Goal: Task Accomplishment & Management: Manage account settings

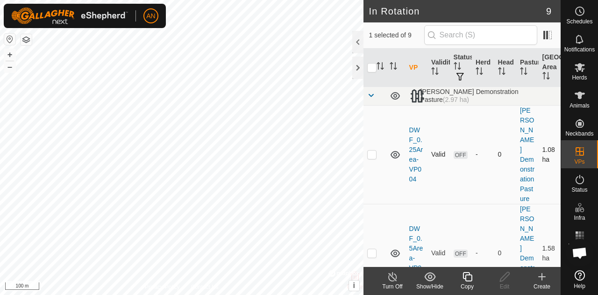
click at [394, 149] on icon at bounding box center [394, 154] width 11 height 11
click at [367, 95] on span at bounding box center [370, 95] width 7 height 7
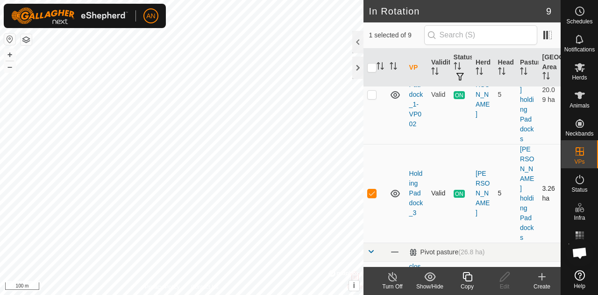
scroll to position [93, 0]
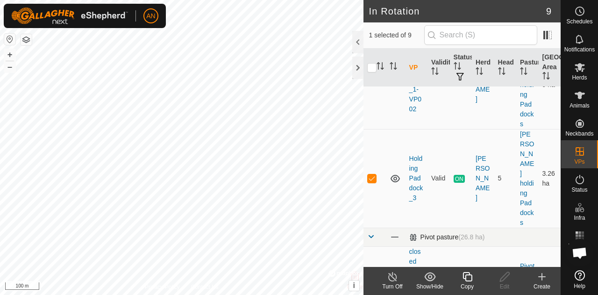
click at [371, 233] on span at bounding box center [370, 236] width 7 height 7
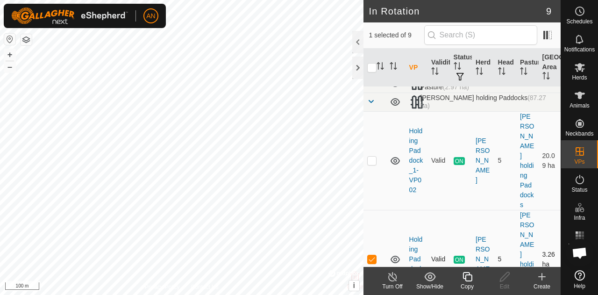
click at [397, 254] on icon at bounding box center [394, 259] width 11 height 11
checkbox input "true"
checkbox input "false"
click at [468, 284] on div "Copy" at bounding box center [466, 286] width 37 height 8
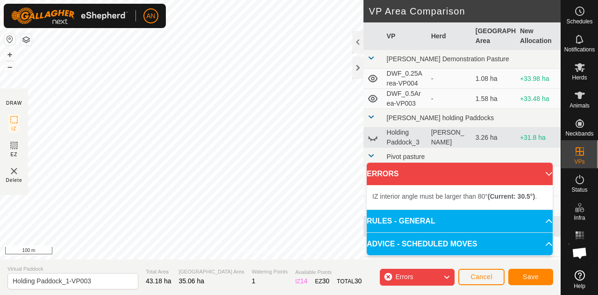
click at [540, 174] on p-accordion-header "ERRORS" at bounding box center [460, 173] width 186 height 22
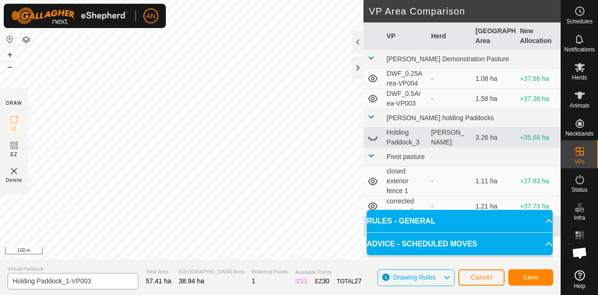
click at [115, 285] on div "Privacy Policy Contact Us Type: Inclusion Zone undefined Animal + – ⇧ i © Mapbo…" at bounding box center [280, 147] width 560 height 295
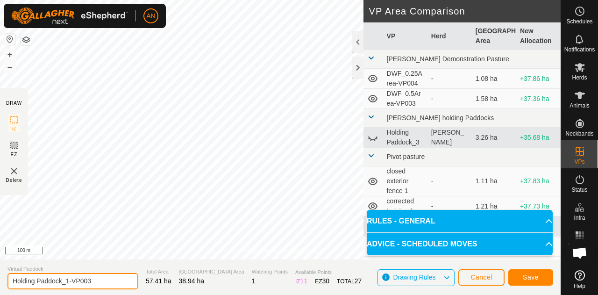
drag, startPoint x: 101, startPoint y: 285, endPoint x: 10, endPoint y: 288, distance: 90.6
click at [10, 288] on input "Holding Paddock_1-VP003" at bounding box center [72, 281] width 131 height 16
type input "Steer Catcher_M1"
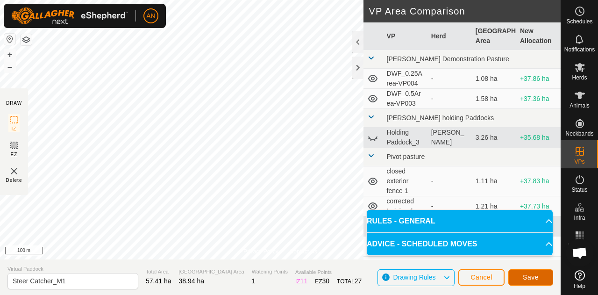
click at [533, 275] on span "Save" at bounding box center [530, 276] width 16 height 7
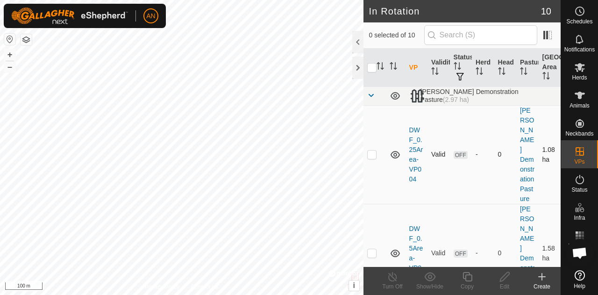
checkbox input "true"
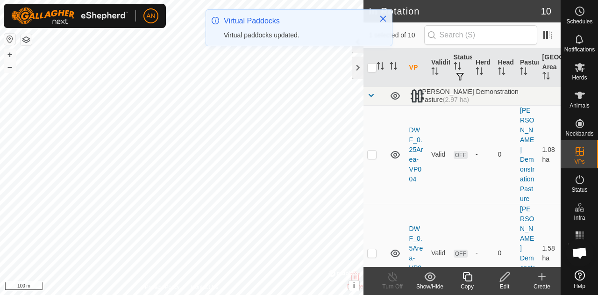
click at [475, 282] on copy-svg-icon at bounding box center [466, 276] width 37 height 11
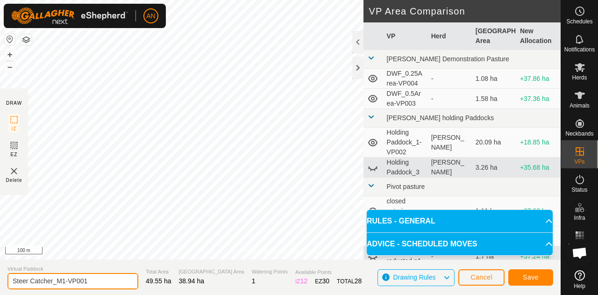
drag, startPoint x: 105, startPoint y: 281, endPoint x: 63, endPoint y: 284, distance: 42.1
click at [63, 284] on input "Steer Catcher_M1-VP001" at bounding box center [72, 281] width 131 height 16
type input "Steer Catcher_M2"
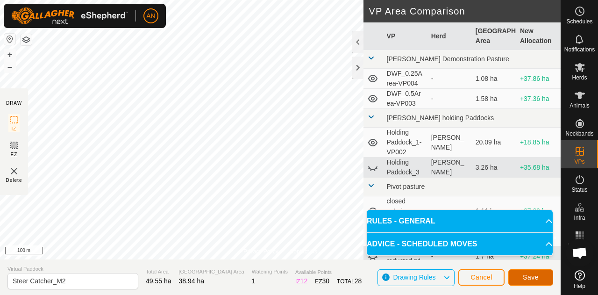
click at [540, 278] on button "Save" at bounding box center [530, 277] width 45 height 16
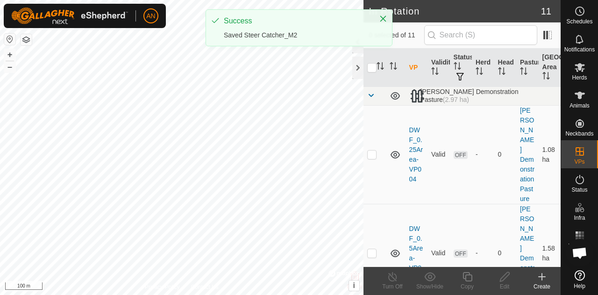
checkbox input "true"
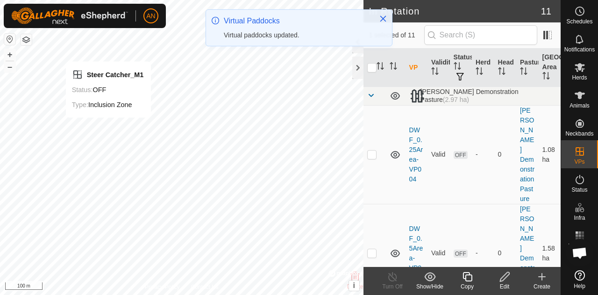
checkbox input "false"
checkbox input "true"
click at [472, 284] on div "Copy" at bounding box center [466, 286] width 37 height 8
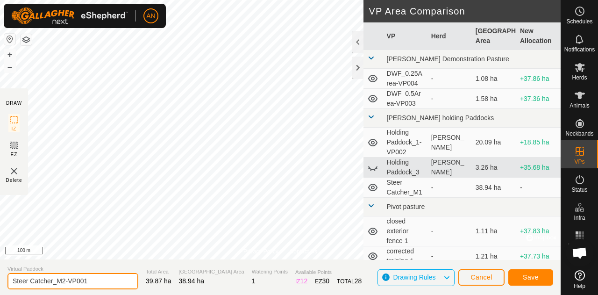
drag, startPoint x: 112, startPoint y: 282, endPoint x: 60, endPoint y: 280, distance: 52.3
click at [60, 280] on input "Steer Catcher_M2-VP001" at bounding box center [72, 281] width 131 height 16
type input "Steer Catcher_M3"
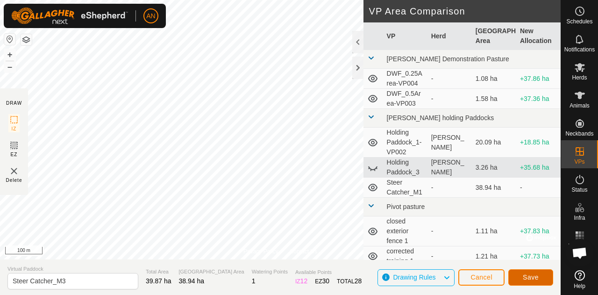
click at [536, 276] on span "Save" at bounding box center [530, 276] width 16 height 7
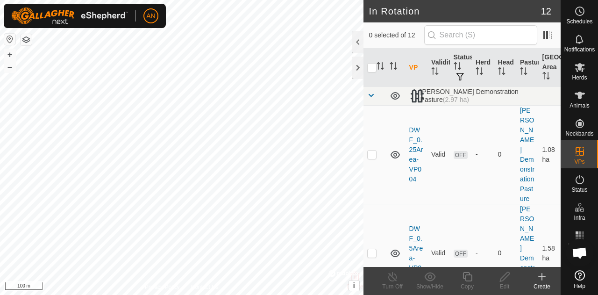
checkbox input "true"
click at [463, 284] on div "Copy" at bounding box center [466, 286] width 37 height 8
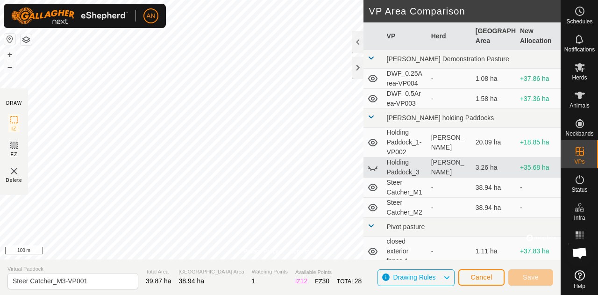
click at [157, 160] on div "AN Schedules Notifications Herds Animals Neckbands VPs Status Infra Heatmap Hel…" at bounding box center [299, 147] width 598 height 295
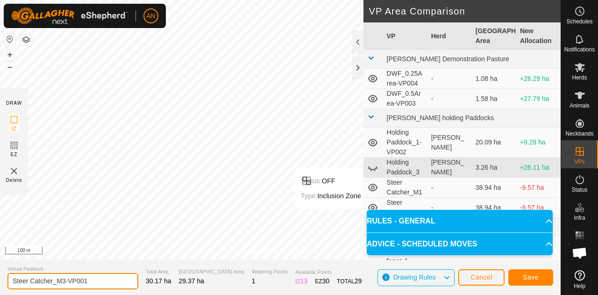
drag, startPoint x: 102, startPoint y: 278, endPoint x: 62, endPoint y: 279, distance: 40.2
click at [62, 279] on input "Steer Catcher_M3-VP001" at bounding box center [72, 281] width 131 height 16
type input "Steer Catcher_M4"
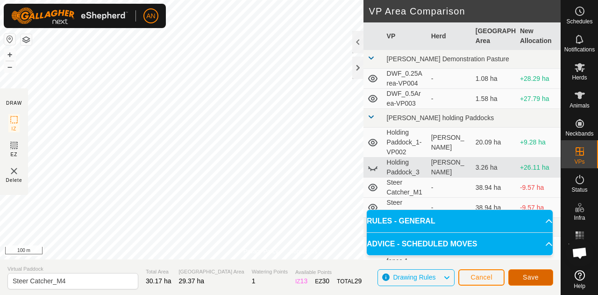
click at [539, 280] on button "Save" at bounding box center [530, 277] width 45 height 16
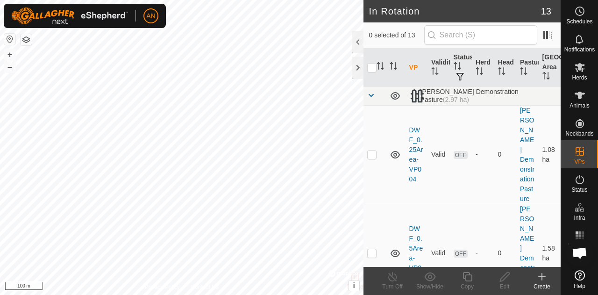
checkbox input "true"
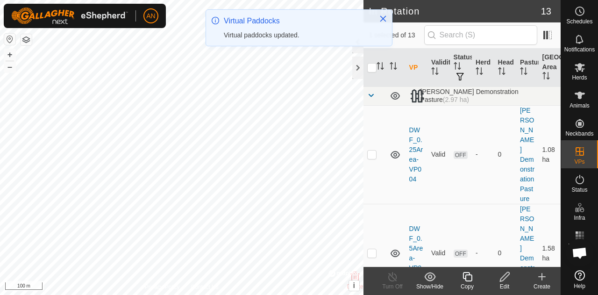
checkbox input "false"
checkbox input "true"
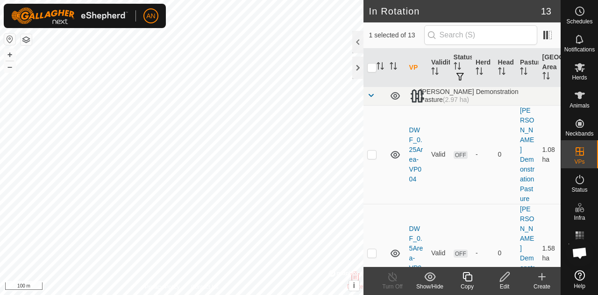
click at [464, 280] on icon at bounding box center [467, 276] width 12 height 11
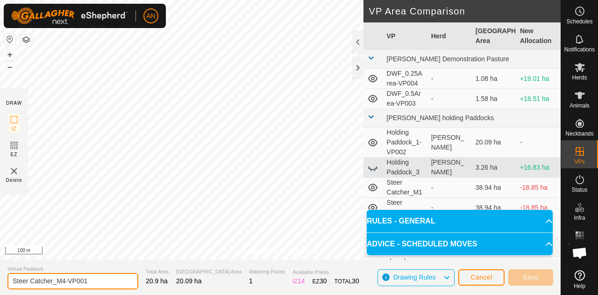
click at [106, 279] on input "Steer Catcher_M4-VP001" at bounding box center [72, 281] width 131 height 16
drag, startPoint x: 106, startPoint y: 282, endPoint x: 59, endPoint y: 282, distance: 46.7
click at [59, 282] on input "Steer Catcher_M4-VP001" at bounding box center [72, 281] width 131 height 16
click at [100, 285] on input "Steer Catcher_M5" at bounding box center [72, 281] width 131 height 16
type input "Steer Catcher_M5"
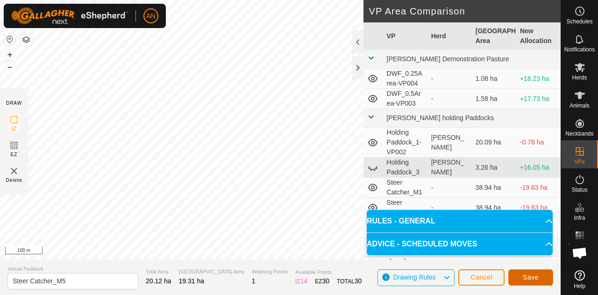
click at [540, 281] on button "Save" at bounding box center [530, 277] width 45 height 16
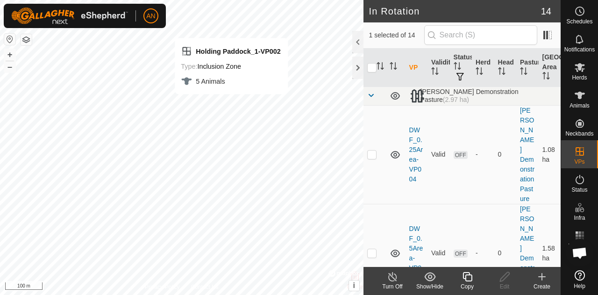
checkbox input "false"
checkbox input "true"
click at [470, 287] on div "Copy" at bounding box center [466, 286] width 37 height 8
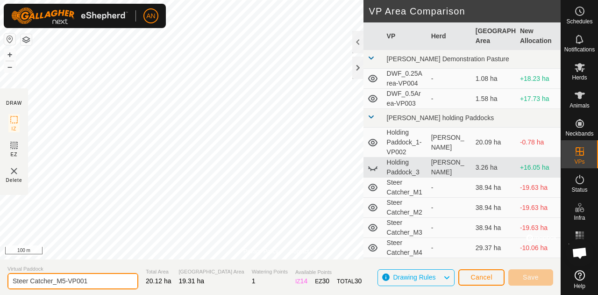
drag, startPoint x: 95, startPoint y: 282, endPoint x: 62, endPoint y: 280, distance: 33.7
click at [62, 280] on input "Steer Catcher_M5-VP001" at bounding box center [72, 281] width 131 height 16
type input "Steer Catcher_M6"
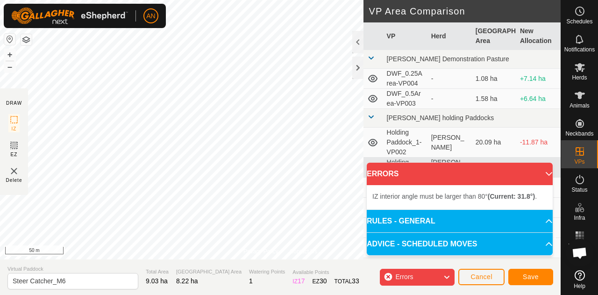
click at [272, 282] on div "Privacy Policy Contact Us Status: OFF Type: Inclusion Zone + – ⇧ i © Mapbox , ©…" at bounding box center [280, 147] width 560 height 295
click at [547, 174] on p-accordion-header "ERRORS" at bounding box center [460, 173] width 186 height 22
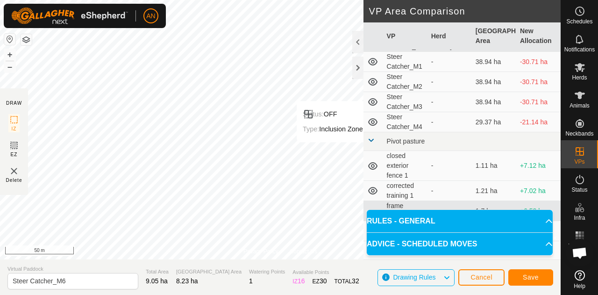
scroll to position [173, 0]
click at [533, 276] on span "Save" at bounding box center [530, 276] width 16 height 7
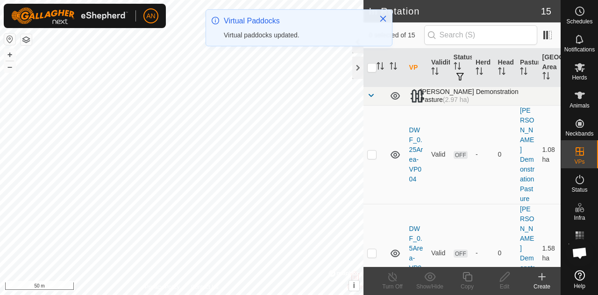
click at [371, 93] on span at bounding box center [370, 95] width 7 height 7
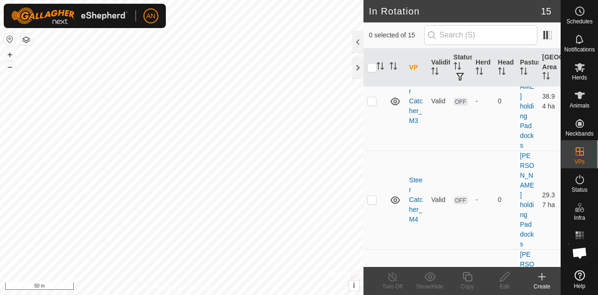
scroll to position [467, 0]
checkbox input "true"
click at [586, 18] on es-schedule-vp-svg-icon at bounding box center [579, 11] width 17 height 15
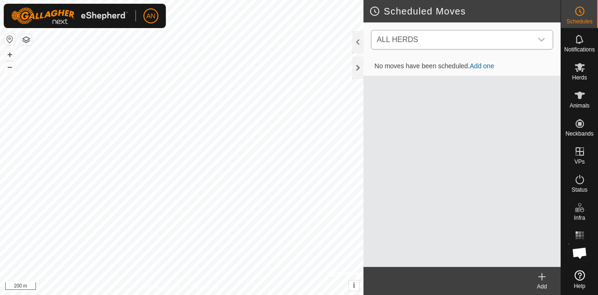
click at [540, 40] on icon "dropdown trigger" at bounding box center [541, 40] width 7 height 4
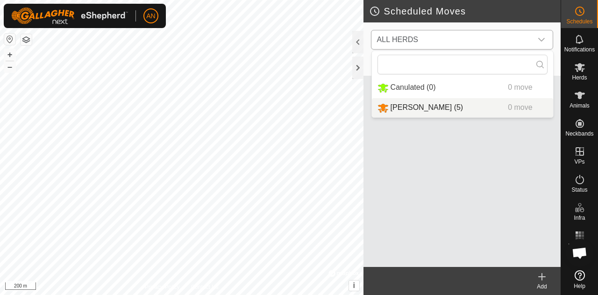
click at [447, 108] on li "Dixon (5) 0 move" at bounding box center [462, 107] width 181 height 19
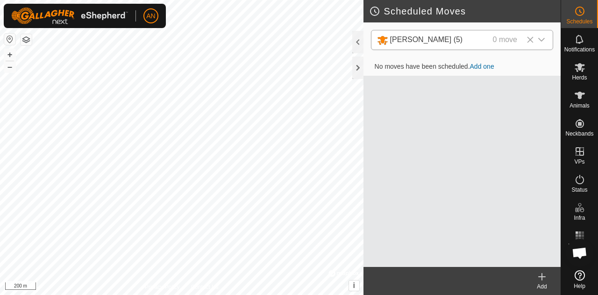
click at [484, 65] on link "Add one" at bounding box center [482, 66] width 24 height 7
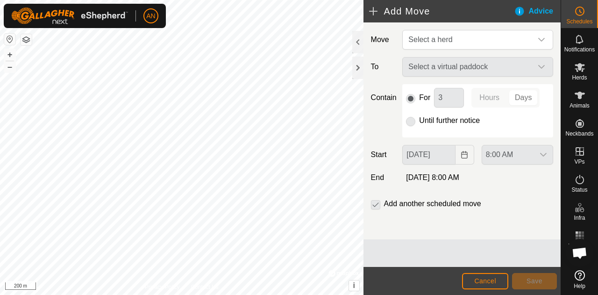
click at [500, 90] on p-selectbutton "Hours Days" at bounding box center [505, 98] width 68 height 20
click at [496, 99] on p-selectbutton "Hours Days" at bounding box center [505, 98] width 68 height 20
click at [437, 46] on span "Select a herd" at bounding box center [467, 39] width 127 height 19
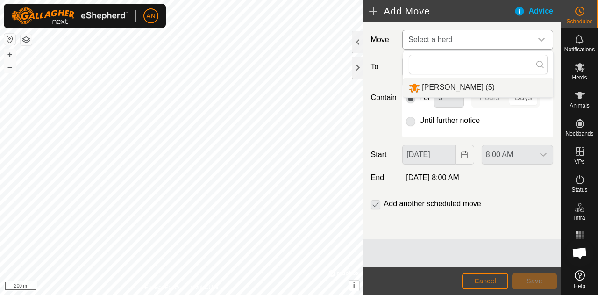
click at [437, 87] on li "Dixon (5)" at bounding box center [478, 87] width 150 height 19
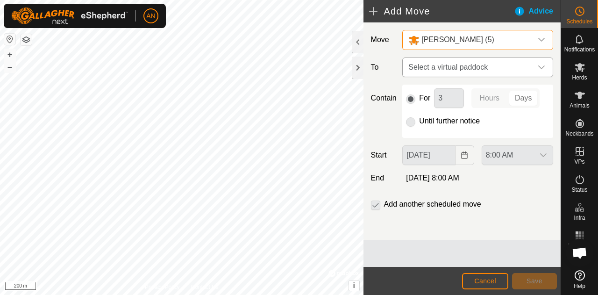
click at [437, 63] on span "Select a virtual paddock" at bounding box center [467, 67] width 127 height 19
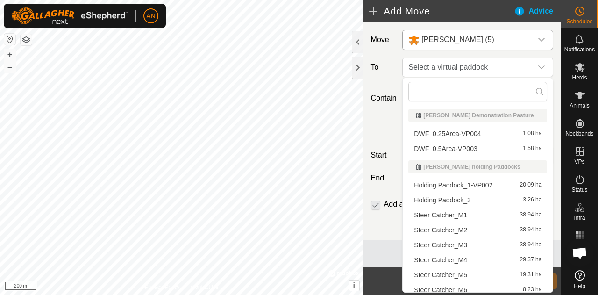
click at [470, 211] on li "Steer Catcher_M1 38.94 ha" at bounding box center [477, 215] width 139 height 14
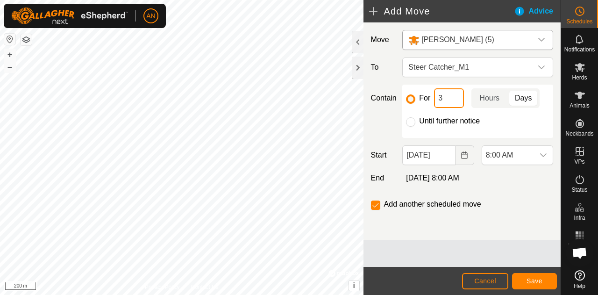
drag, startPoint x: 451, startPoint y: 101, endPoint x: 432, endPoint y: 102, distance: 18.7
click at [432, 102] on div "For 3 Hours Days" at bounding box center [477, 98] width 143 height 20
click at [493, 99] on p-togglebutton "Hours" at bounding box center [489, 98] width 36 height 20
click at [436, 97] on input "5" at bounding box center [449, 98] width 30 height 20
drag, startPoint x: 443, startPoint y: 95, endPoint x: 425, endPoint y: 93, distance: 18.3
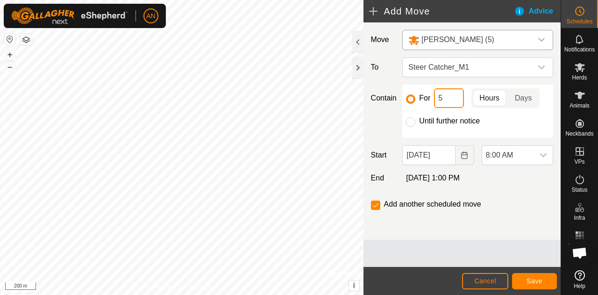
click at [425, 93] on div "For 5 Hours Days" at bounding box center [477, 98] width 143 height 20
type input "1"
click at [487, 64] on span "Steer Catcher_M1" at bounding box center [467, 67] width 127 height 19
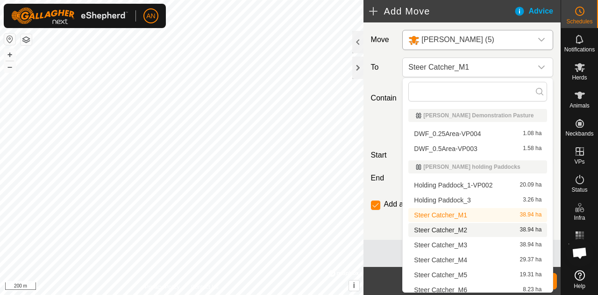
click at [453, 229] on li "Steer Catcher_M2 38.94 ha" at bounding box center [477, 230] width 139 height 14
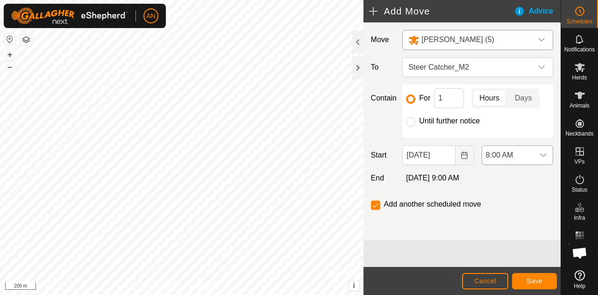
click at [536, 158] on div "dropdown trigger" at bounding box center [543, 155] width 19 height 19
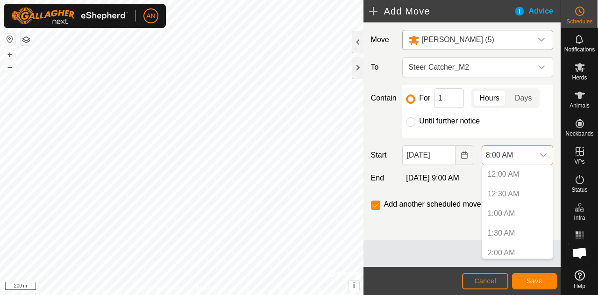
scroll to position [239, 0]
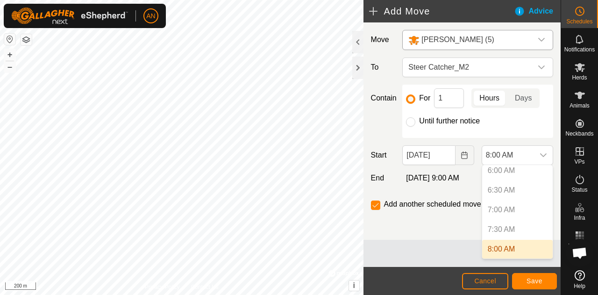
click at [515, 207] on p-selectitem "7:00 AM" at bounding box center [517, 209] width 70 height 19
click at [500, 208] on p-selectitem "7:00 AM" at bounding box center [517, 209] width 70 height 19
click at [499, 230] on p-selectitem "7:30 AM" at bounding box center [517, 229] width 70 height 19
click at [494, 226] on p-selectitem "7:30 AM" at bounding box center [517, 229] width 70 height 19
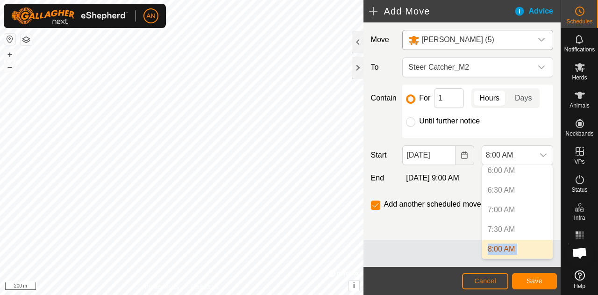
click at [494, 226] on p-selectitem "7:30 AM" at bounding box center [517, 229] width 70 height 19
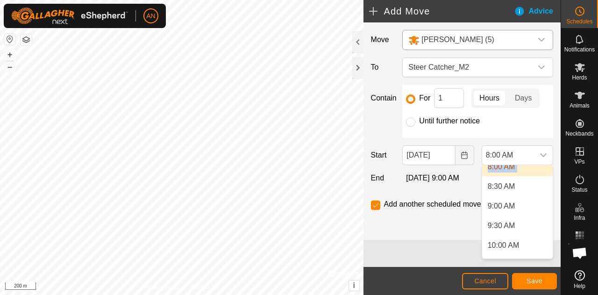
scroll to position [290, 0]
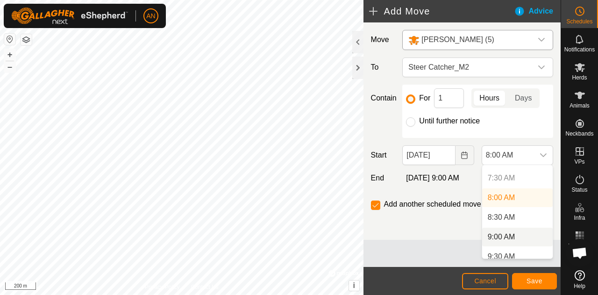
click at [404, 226] on div "Move Dixon (5) To Steer Catcher_M2 Contain For 1 Hours Days Until further notic…" at bounding box center [461, 130] width 197 height 217
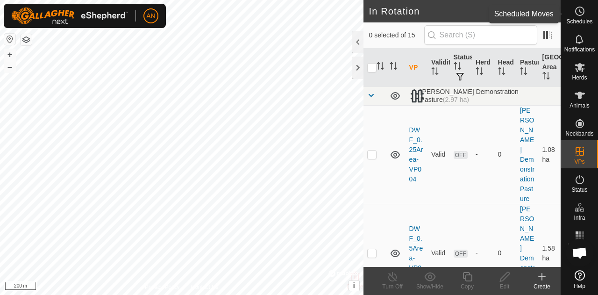
click at [582, 21] on span "Schedules" at bounding box center [579, 22] width 26 height 6
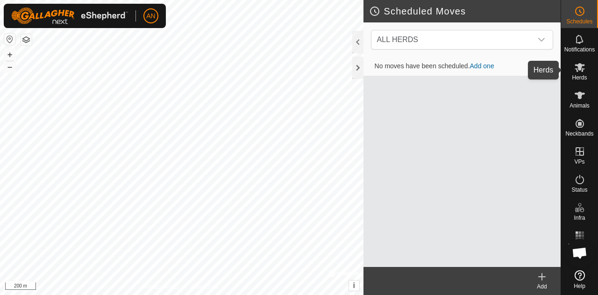
click at [578, 75] on span "Herds" at bounding box center [578, 78] width 15 height 6
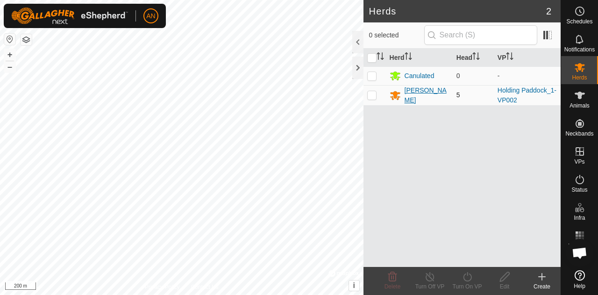
click at [401, 94] on div "[PERSON_NAME]" at bounding box center [418, 95] width 59 height 20
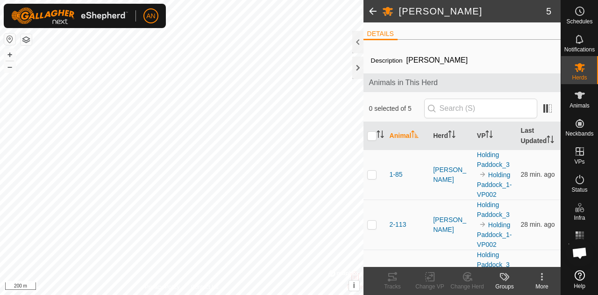
click at [374, 12] on span at bounding box center [372, 11] width 19 height 22
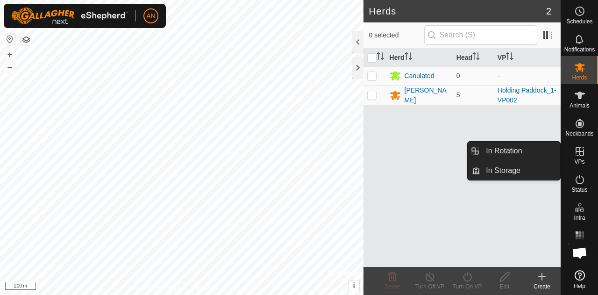
drag, startPoint x: 584, startPoint y: 158, endPoint x: 584, endPoint y: 152, distance: 6.1
click at [584, 152] on icon at bounding box center [579, 151] width 11 height 11
click at [575, 155] on icon at bounding box center [579, 151] width 11 height 11
click at [527, 157] on link "In Rotation" at bounding box center [520, 150] width 80 height 19
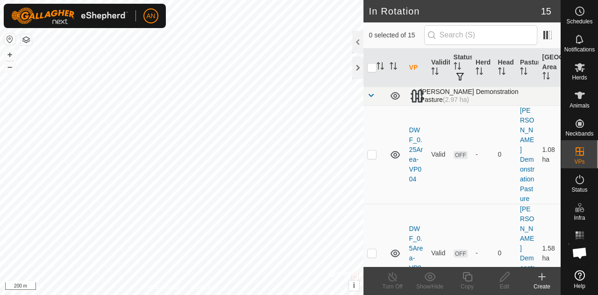
click at [371, 96] on span at bounding box center [370, 95] width 7 height 7
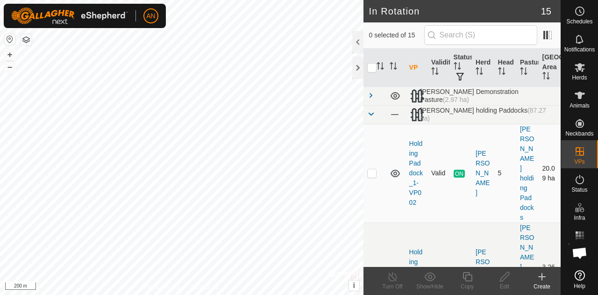
click at [374, 169] on p-checkbox at bounding box center [371, 172] width 9 height 7
checkbox input "true"
click at [397, 279] on icon at bounding box center [393, 276] width 12 height 11
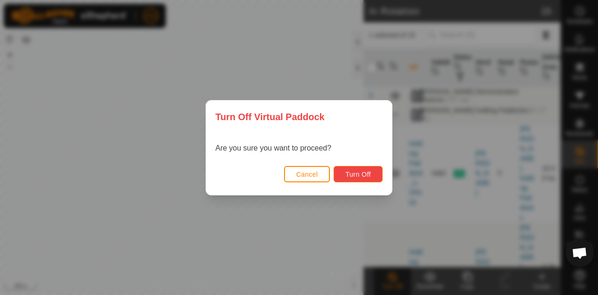
click at [357, 172] on span "Turn Off" at bounding box center [358, 173] width 26 height 7
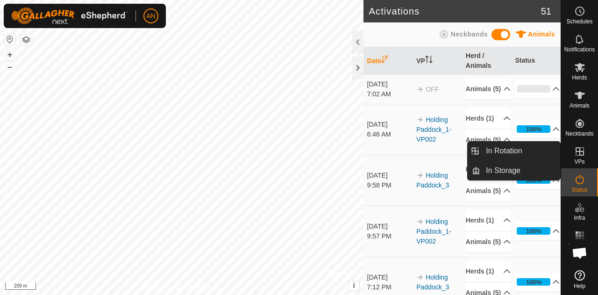
click at [585, 159] on div "VPs" at bounding box center [579, 154] width 37 height 28
click at [525, 157] on link "In Rotation" at bounding box center [520, 150] width 80 height 19
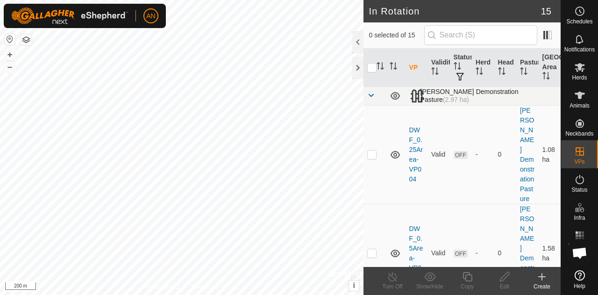
click at [367, 94] on span at bounding box center [370, 95] width 7 height 7
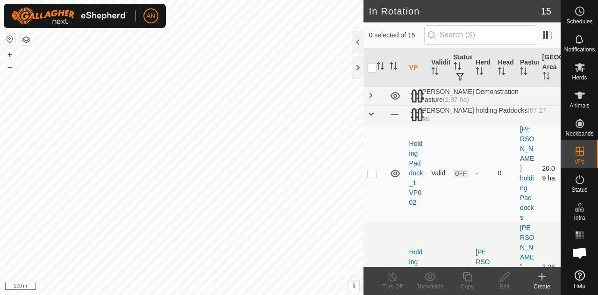
click at [392, 168] on icon at bounding box center [394, 173] width 11 height 11
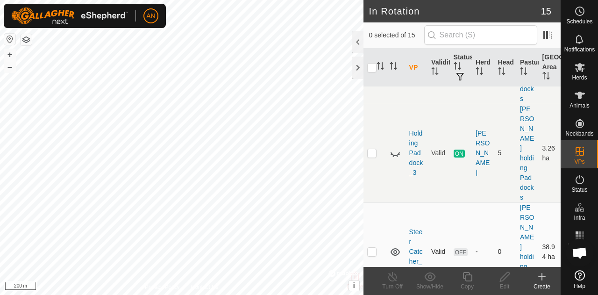
scroll to position [140, 0]
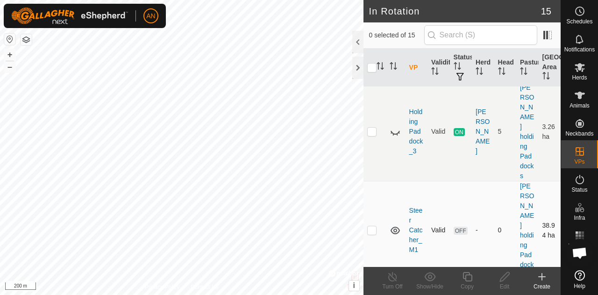
click at [368, 226] on p-checkbox at bounding box center [371, 229] width 9 height 7
checkbox input "true"
click at [582, 66] on icon at bounding box center [579, 67] width 10 height 9
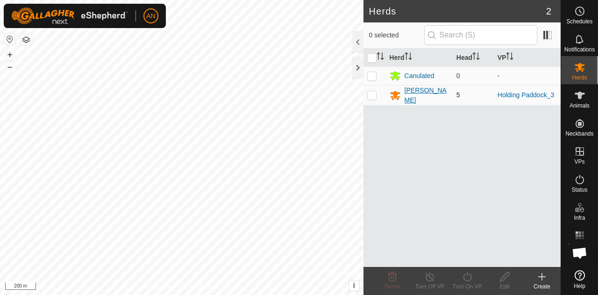
click at [411, 94] on div "[PERSON_NAME]" at bounding box center [426, 95] width 44 height 20
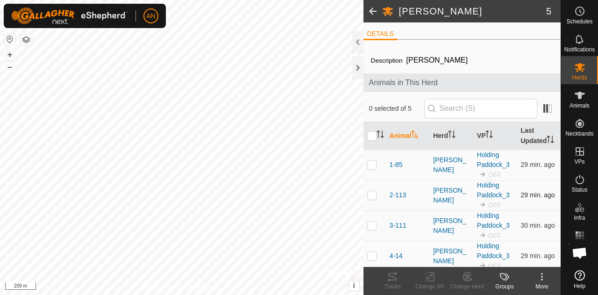
scroll to position [42, 0]
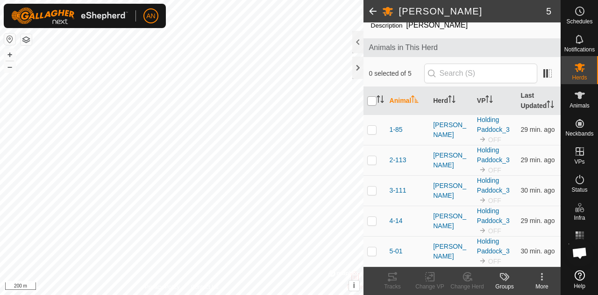
click at [372, 96] on input "checkbox" at bounding box center [371, 100] width 9 height 9
checkbox input "true"
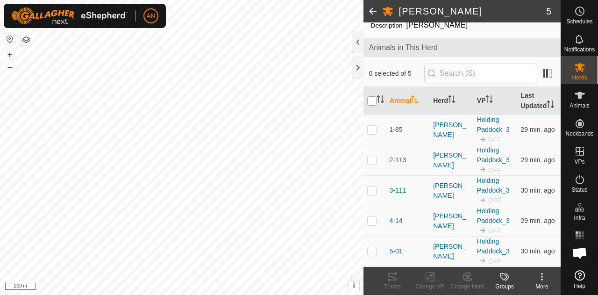
checkbox input "true"
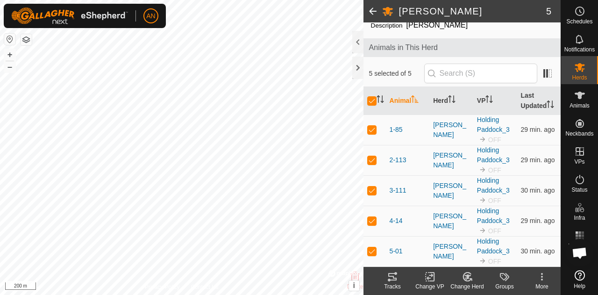
click at [419, 280] on change-vp-svg-icon at bounding box center [429, 276] width 37 height 11
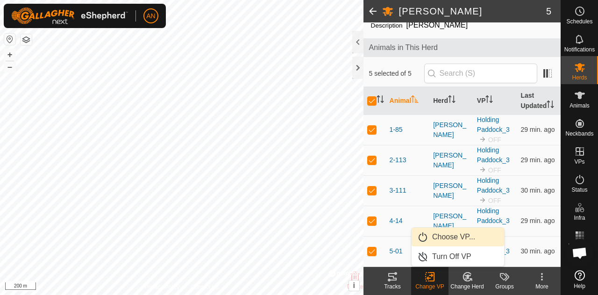
click at [449, 236] on span "Choose VP..." at bounding box center [453, 236] width 43 height 11
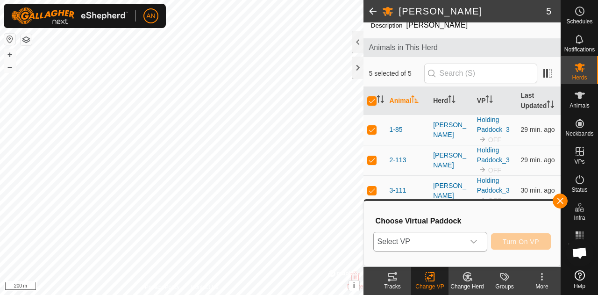
click at [456, 239] on span "Select VP" at bounding box center [419, 241] width 91 height 19
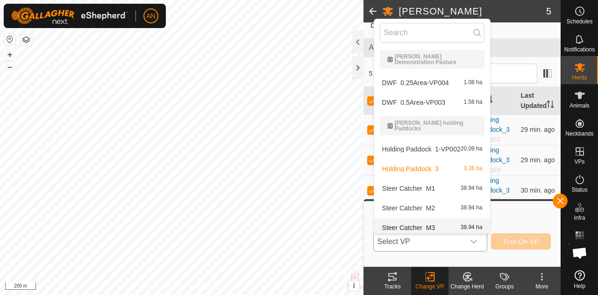
scroll to position [12, 0]
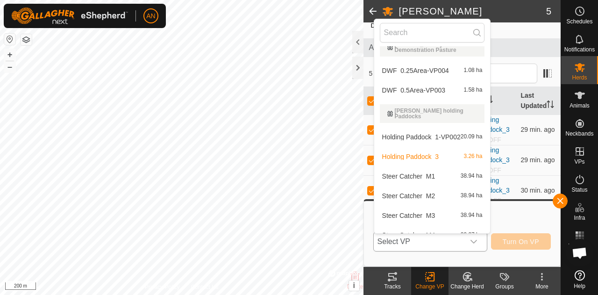
click at [437, 171] on li "Steer Catcher_M1 38.94 ha" at bounding box center [432, 176] width 116 height 19
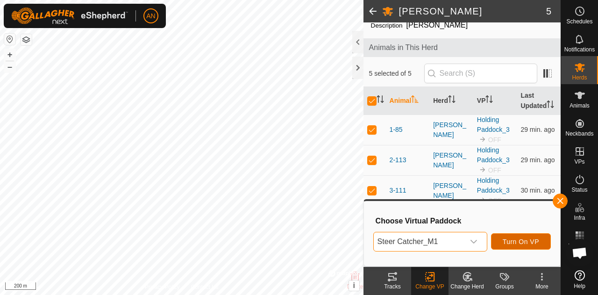
click at [524, 244] on span "Turn On VP" at bounding box center [520, 241] width 36 height 7
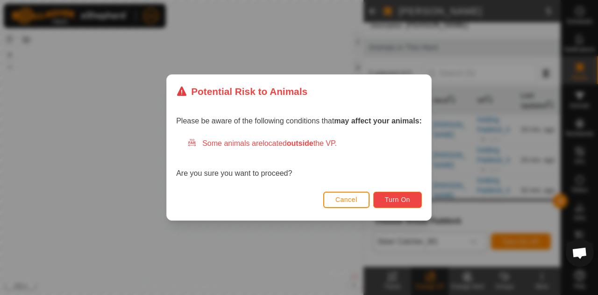
click at [398, 204] on button "Turn On" at bounding box center [397, 199] width 49 height 16
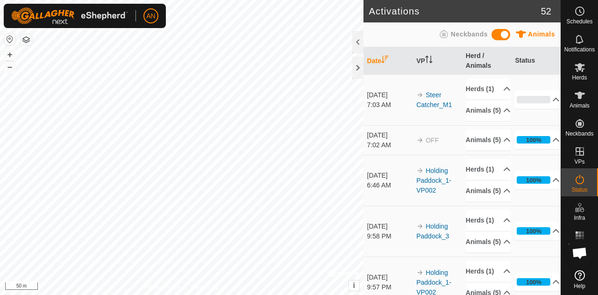
click at [589, 284] on link "Help" at bounding box center [579, 279] width 37 height 26
click at [355, 68] on div at bounding box center [357, 67] width 11 height 22
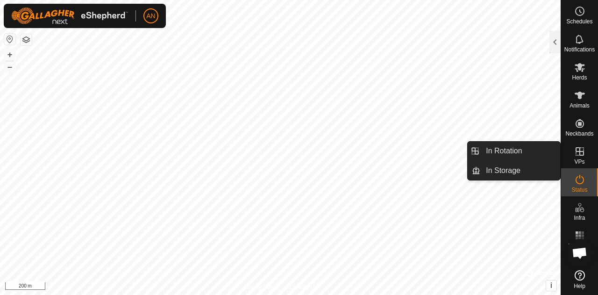
click at [585, 153] on es-virtualpaddocks-svg-icon at bounding box center [579, 151] width 17 height 15
click at [521, 155] on link "In Rotation" at bounding box center [520, 150] width 80 height 19
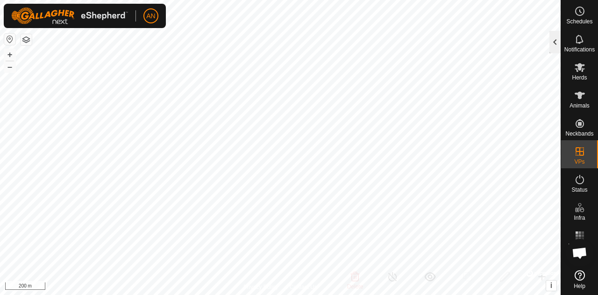
click at [558, 44] on div at bounding box center [554, 42] width 11 height 22
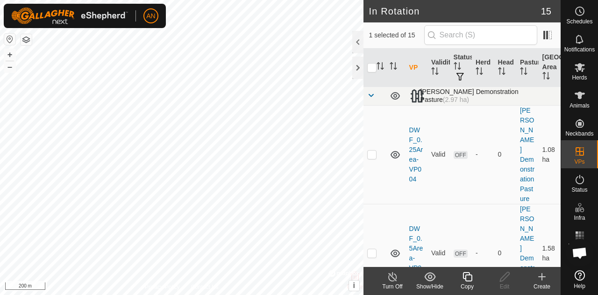
click at [370, 95] on span at bounding box center [370, 95] width 7 height 7
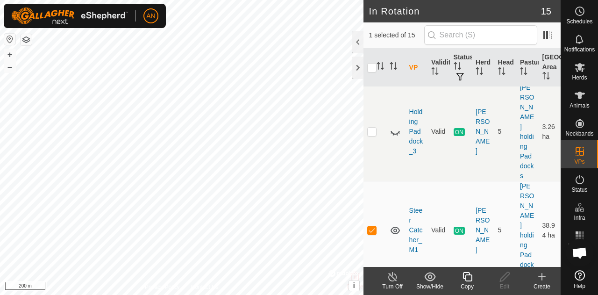
scroll to position [187, 0]
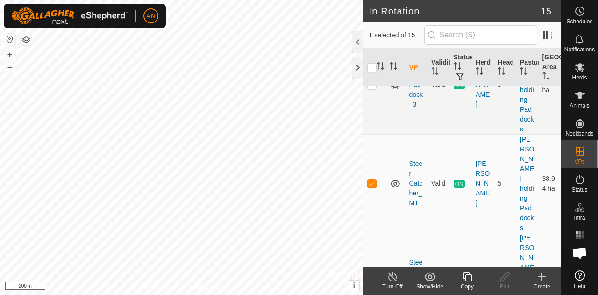
click at [396, 278] on icon at bounding box center [394, 281] width 9 height 7
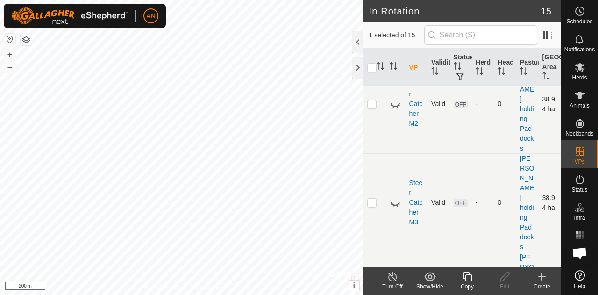
scroll to position [374, 0]
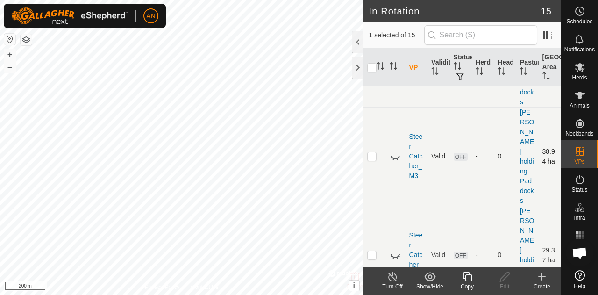
scroll to position [467, 0]
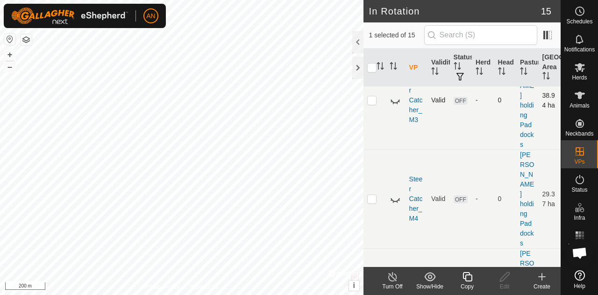
click at [360, 72] on div at bounding box center [357, 67] width 11 height 22
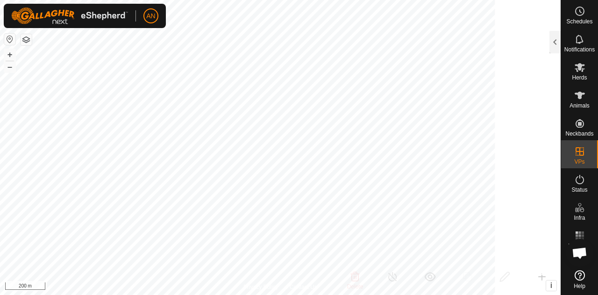
scroll to position [1518, 0]
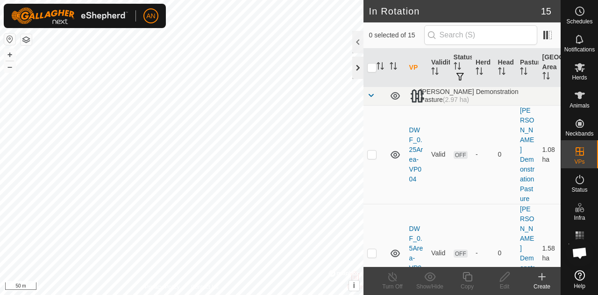
click at [357, 63] on div at bounding box center [357, 67] width 11 height 22
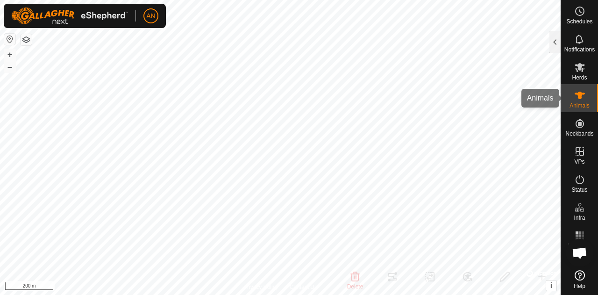
click at [567, 97] on div "Animals" at bounding box center [579, 98] width 37 height 28
click at [553, 40] on div at bounding box center [554, 42] width 11 height 22
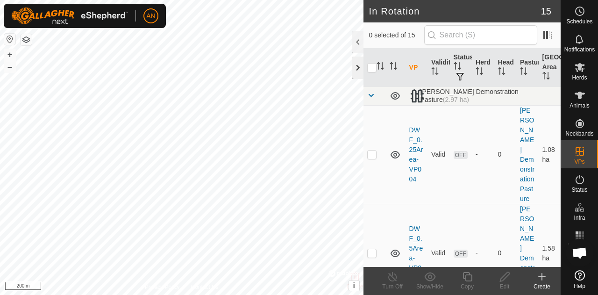
click at [359, 69] on div at bounding box center [357, 67] width 11 height 22
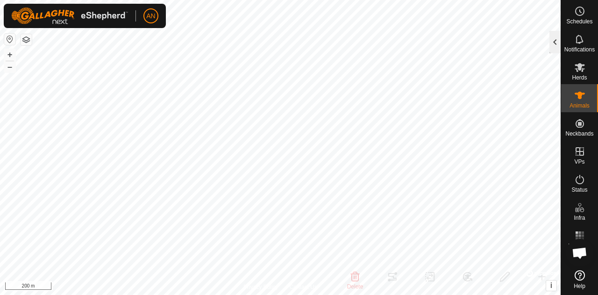
click at [555, 31] on div at bounding box center [554, 42] width 11 height 22
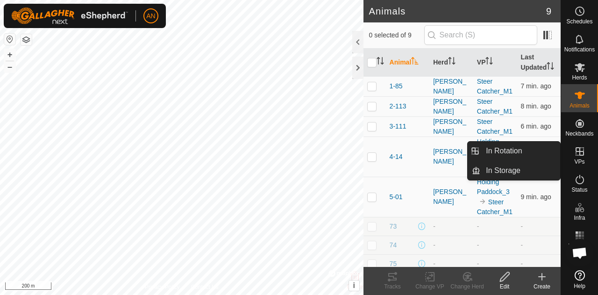
click at [580, 155] on icon at bounding box center [579, 151] width 8 height 8
click at [536, 151] on link "In Rotation" at bounding box center [520, 150] width 80 height 19
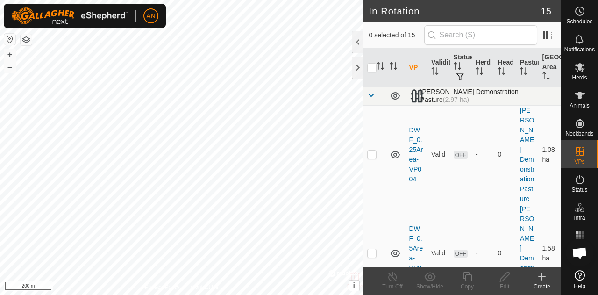
click at [372, 94] on span at bounding box center [370, 95] width 7 height 7
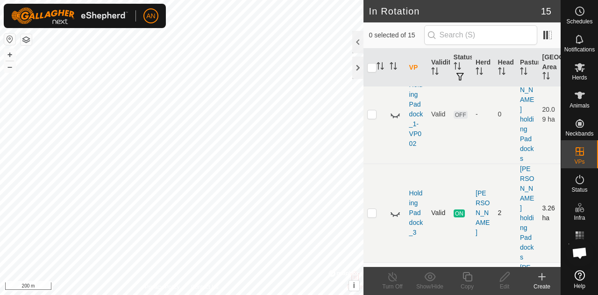
scroll to position [140, 0]
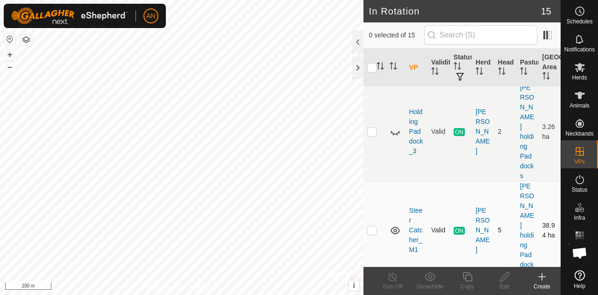
click at [373, 226] on p-checkbox at bounding box center [371, 229] width 9 height 7
checkbox input "true"
click at [464, 283] on div "Copy" at bounding box center [466, 286] width 37 height 8
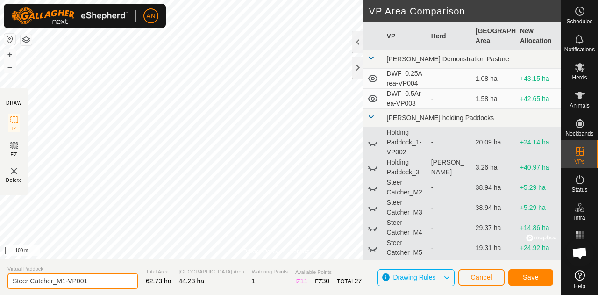
drag, startPoint x: 99, startPoint y: 285, endPoint x: 0, endPoint y: 287, distance: 99.5
click at [0, 287] on section "Virtual Paddock Steer Catcher_M1-VP001 Total Area 62.73 ha Grazing Area 44.23 h…" at bounding box center [280, 276] width 560 height 35
type input "Big Block"
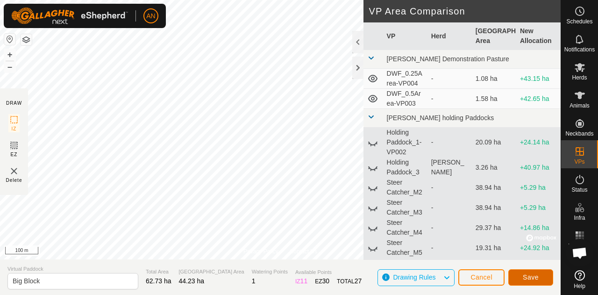
click at [536, 279] on span "Save" at bounding box center [530, 276] width 16 height 7
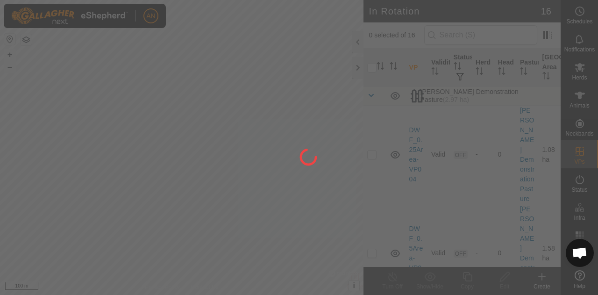
checkbox input "true"
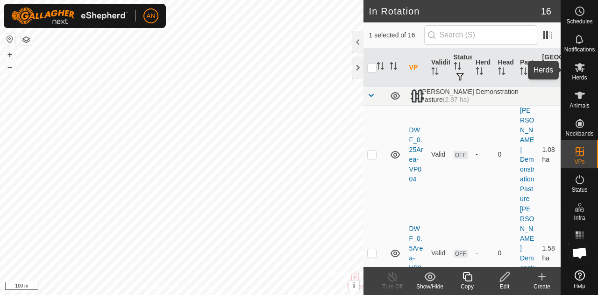
click at [578, 73] on es-mob-svg-icon at bounding box center [579, 67] width 17 height 15
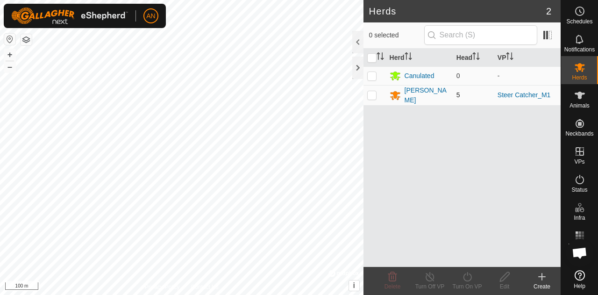
click at [375, 92] on p-checkbox at bounding box center [371, 94] width 9 height 7
checkbox input "true"
click at [412, 99] on td "[PERSON_NAME]" at bounding box center [419, 95] width 67 height 20
click at [410, 93] on div "[PERSON_NAME]" at bounding box center [426, 95] width 44 height 20
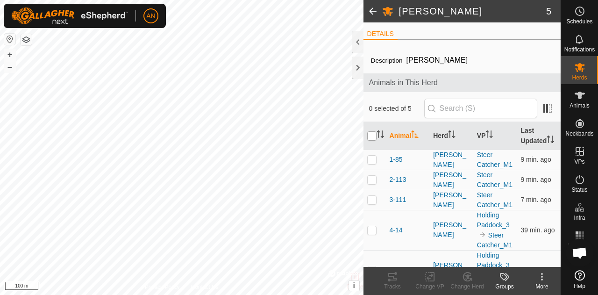
click at [370, 140] on input "checkbox" at bounding box center [371, 135] width 9 height 9
checkbox input "true"
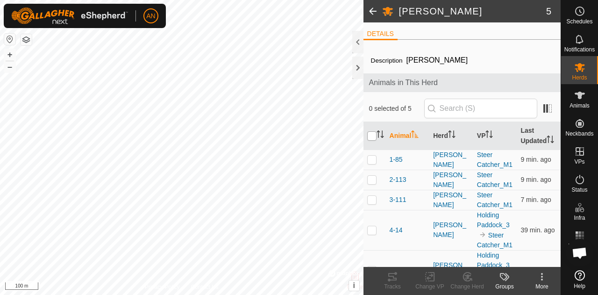
checkbox input "true"
click at [429, 287] on div "Change VP" at bounding box center [429, 286] width 37 height 8
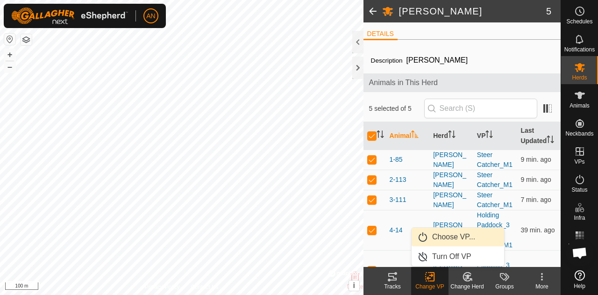
click at [449, 235] on link "Choose VP..." at bounding box center [457, 236] width 92 height 19
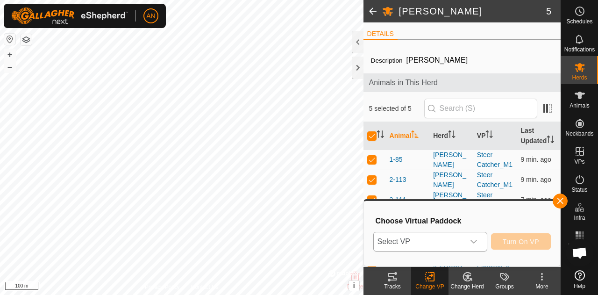
click at [451, 242] on span "Select VP" at bounding box center [419, 241] width 91 height 19
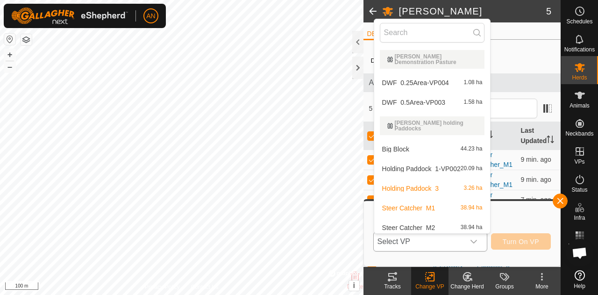
scroll to position [12, 0]
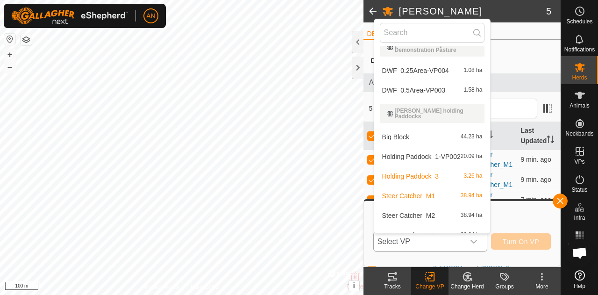
click at [416, 127] on li "Big Block 44.23 ha" at bounding box center [432, 136] width 116 height 19
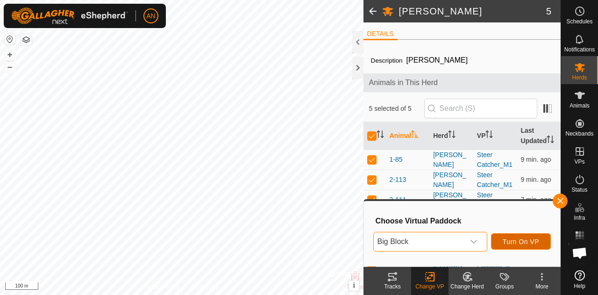
click at [510, 241] on span "Turn On VP" at bounding box center [520, 241] width 36 height 7
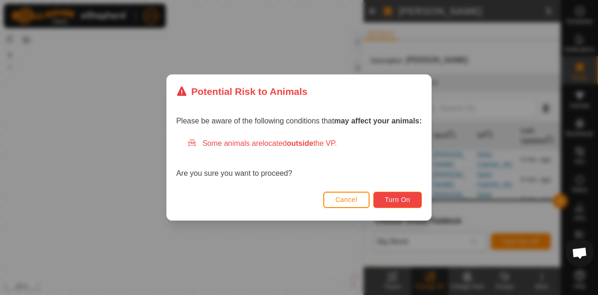
click at [403, 203] on span "Turn On" at bounding box center [397, 199] width 25 height 7
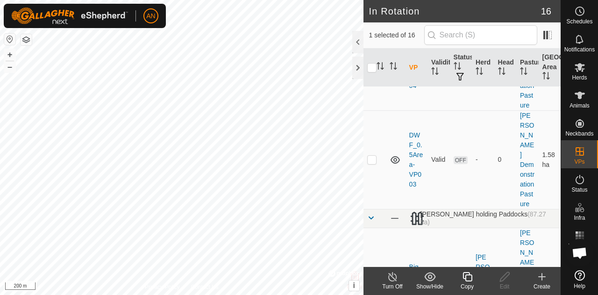
scroll to position [327, 0]
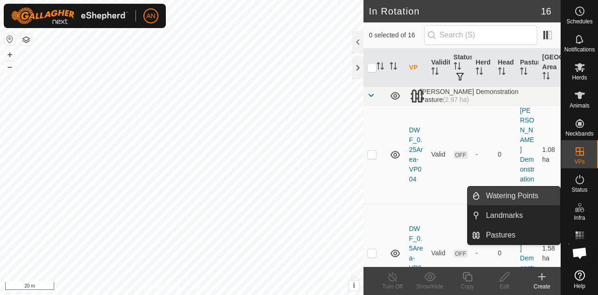
click at [507, 204] on link "Watering Points" at bounding box center [520, 195] width 80 height 19
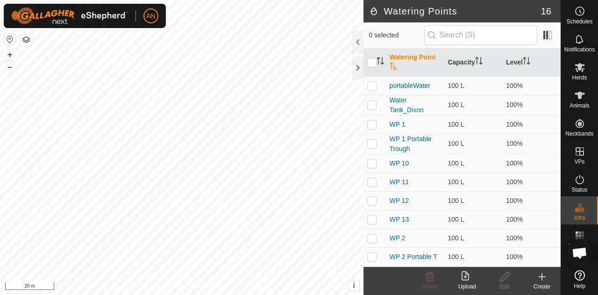
click at [545, 282] on div "Create" at bounding box center [541, 286] width 37 height 8
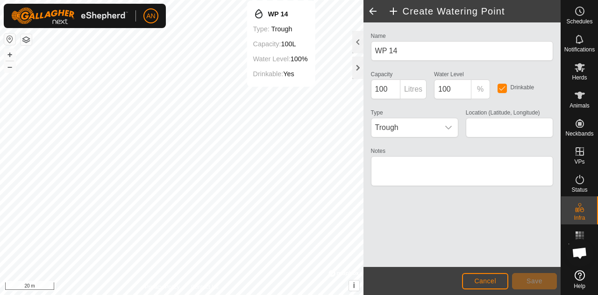
type input "30.347350, -104.032353"
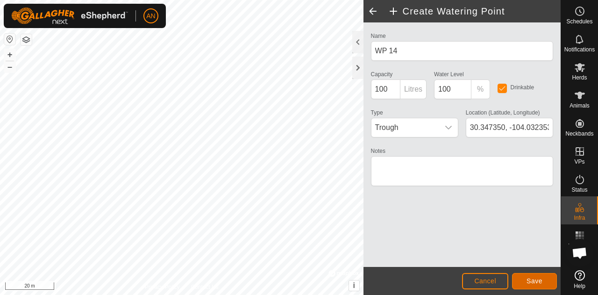
click at [549, 282] on button "Save" at bounding box center [534, 281] width 45 height 16
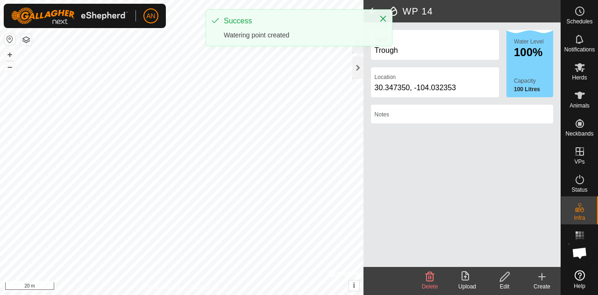
click at [540, 275] on icon at bounding box center [541, 276] width 11 height 11
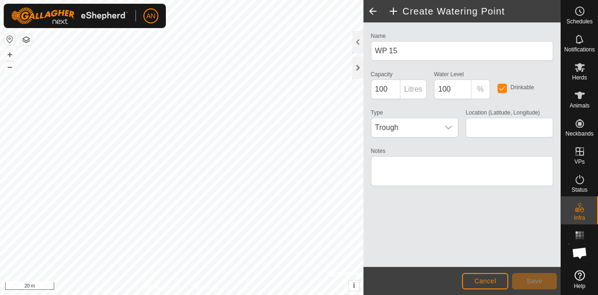
type input "30.347364, -104.032553"
click at [528, 280] on span "Save" at bounding box center [534, 280] width 16 height 7
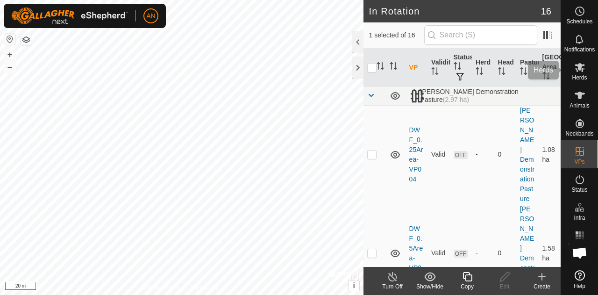
click at [579, 66] on icon at bounding box center [579, 67] width 10 height 9
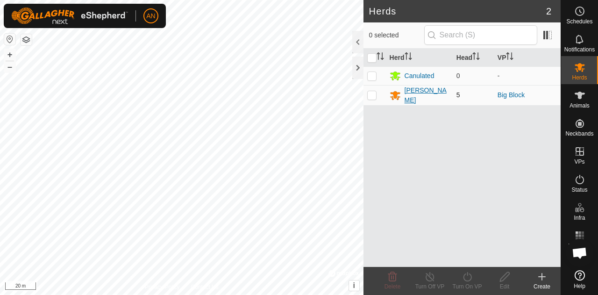
click at [403, 92] on div "[PERSON_NAME]" at bounding box center [418, 95] width 59 height 20
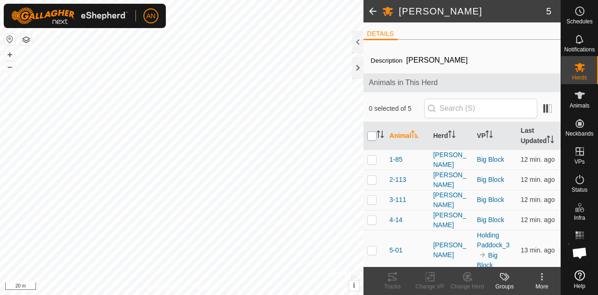
click at [369, 135] on input "checkbox" at bounding box center [371, 135] width 9 height 9
checkbox input "true"
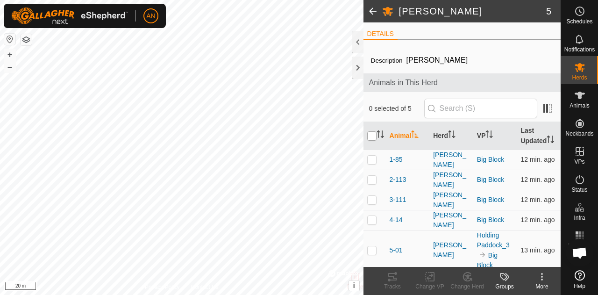
checkbox input "true"
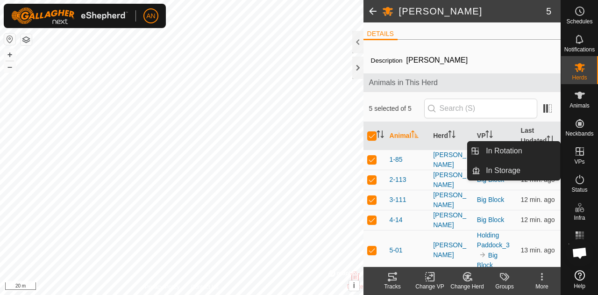
click at [576, 159] on span "VPs" at bounding box center [579, 162] width 10 height 6
click at [511, 152] on link "In Rotation" at bounding box center [520, 150] width 80 height 19
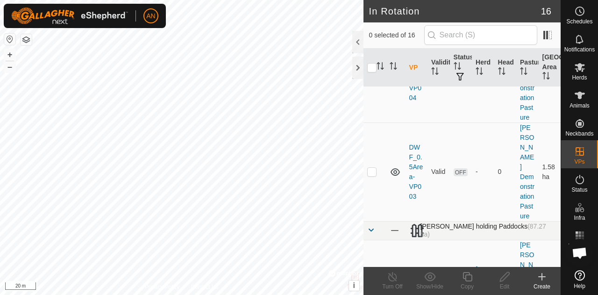
scroll to position [280, 0]
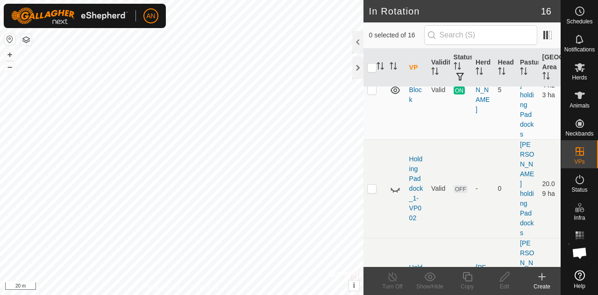
click at [373, 283] on p-checkbox at bounding box center [371, 286] width 9 height 7
checkbox input "true"
click at [393, 288] on div "Turn Off" at bounding box center [392, 286] width 37 height 8
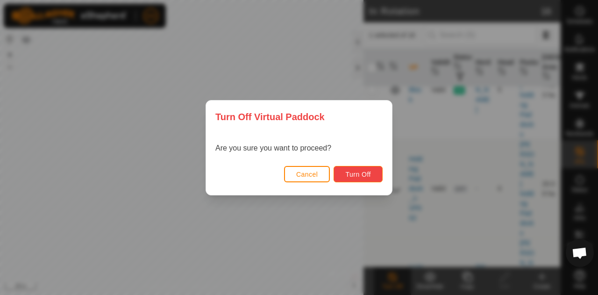
click at [356, 174] on span "Turn Off" at bounding box center [358, 173] width 26 height 7
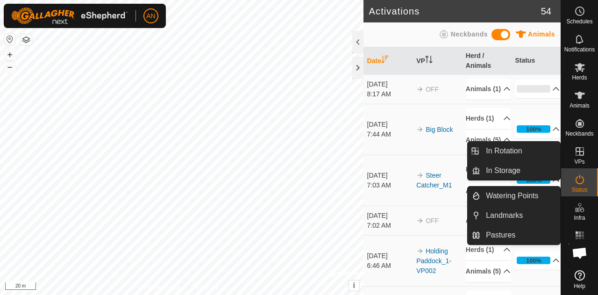
click at [580, 157] on es-virtualpaddocks-svg-icon at bounding box center [579, 151] width 17 height 15
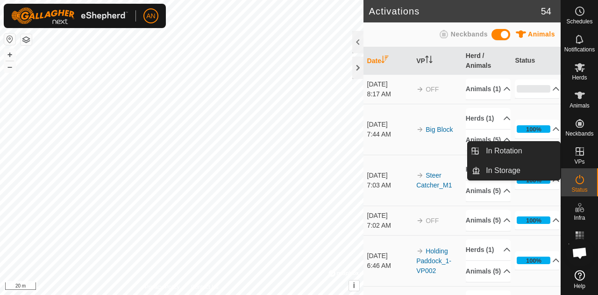
click at [578, 154] on icon at bounding box center [579, 151] width 11 height 11
click at [529, 149] on link "In Rotation" at bounding box center [520, 150] width 80 height 19
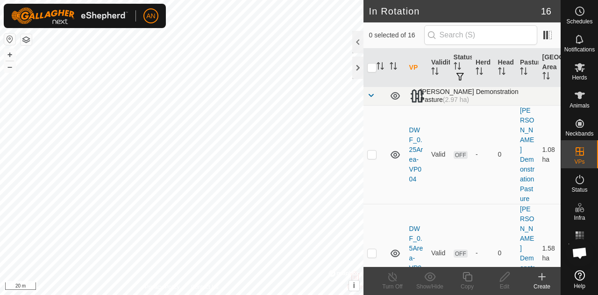
click at [370, 94] on span at bounding box center [370, 95] width 7 height 7
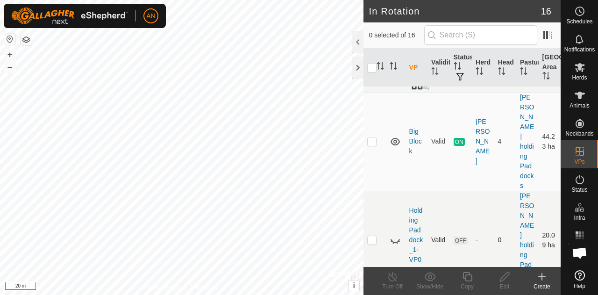
scroll to position [47, 0]
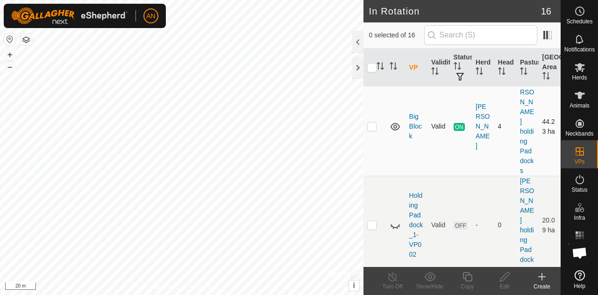
click at [372, 122] on p-checkbox at bounding box center [371, 125] width 9 height 7
checkbox input "true"
click at [374, 184] on td at bounding box center [374, 225] width 22 height 99
checkbox input "true"
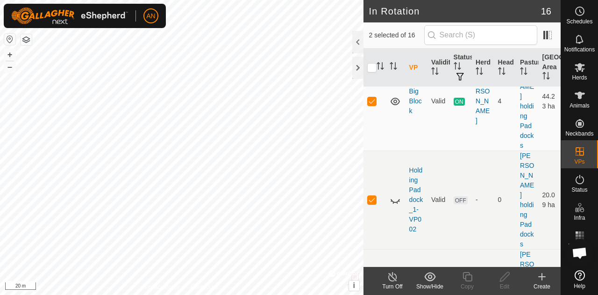
scroll to position [93, 0]
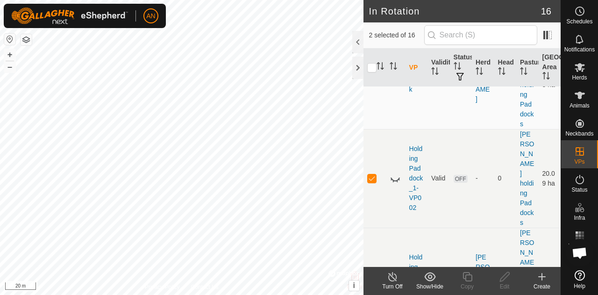
click at [374, 273] on p-checkbox at bounding box center [371, 276] width 9 height 7
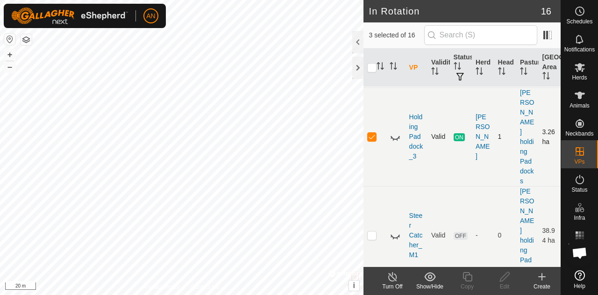
scroll to position [187, 0]
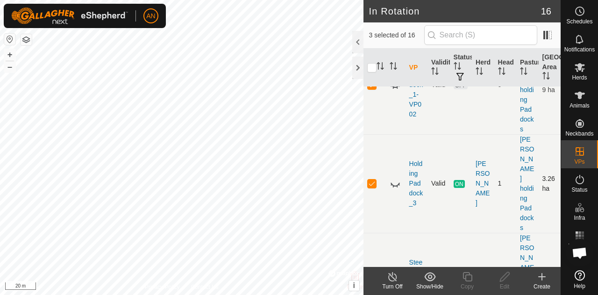
click at [372, 134] on td at bounding box center [374, 183] width 22 height 99
click at [373, 179] on p-checkbox at bounding box center [371, 182] width 9 height 7
checkbox input "true"
click at [375, 278] on p-checkbox at bounding box center [371, 281] width 9 height 7
checkbox input "true"
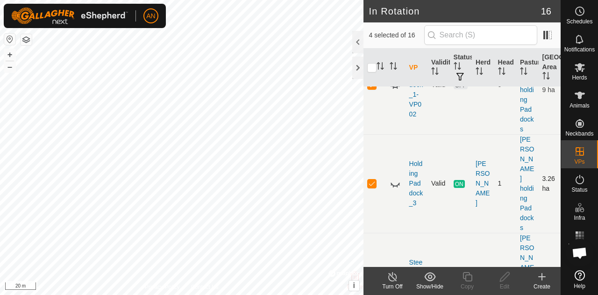
click at [376, 179] on p-tablecheckbox at bounding box center [371, 182] width 9 height 7
checkbox input "false"
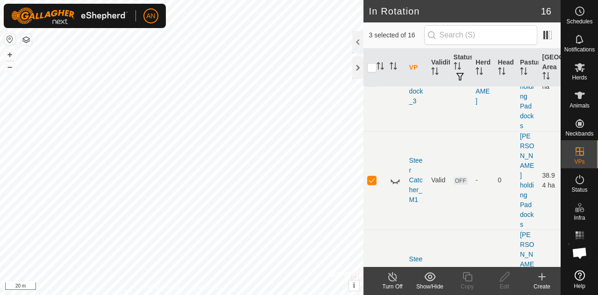
scroll to position [327, 0]
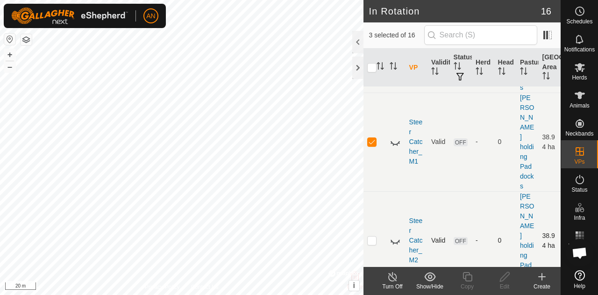
click at [371, 191] on td at bounding box center [374, 240] width 22 height 99
checkbox input "true"
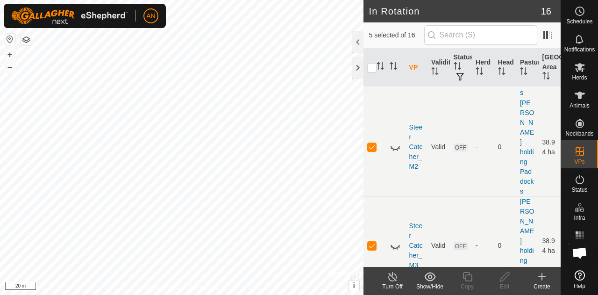
checkbox input "true"
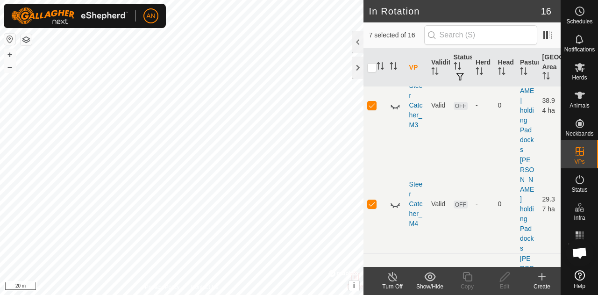
checkbox input "true"
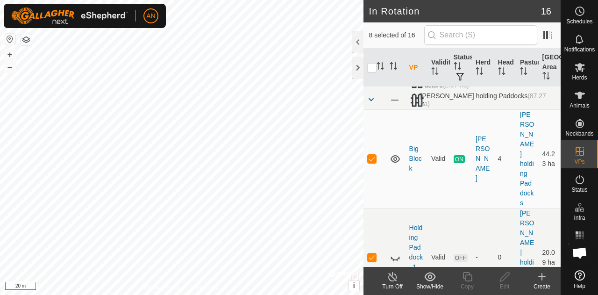
scroll to position [0, 0]
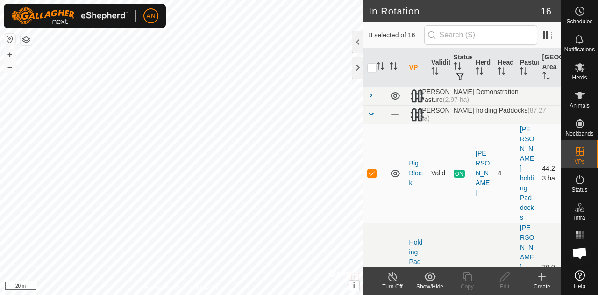
click at [371, 169] on p-checkbox at bounding box center [371, 172] width 9 height 7
click at [375, 171] on td at bounding box center [374, 173] width 22 height 99
drag, startPoint x: 374, startPoint y: 159, endPoint x: 368, endPoint y: 180, distance: 21.9
click at [368, 185] on td at bounding box center [374, 173] width 22 height 99
click at [358, 35] on div at bounding box center [357, 42] width 11 height 22
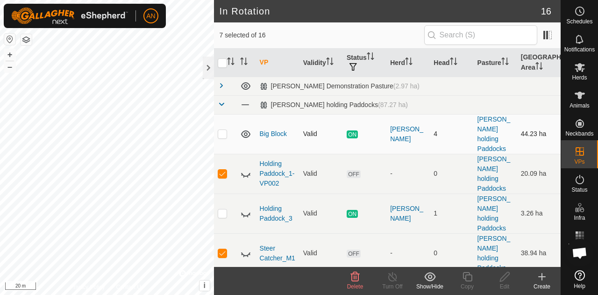
click at [223, 130] on p-checkbox at bounding box center [222, 133] width 9 height 7
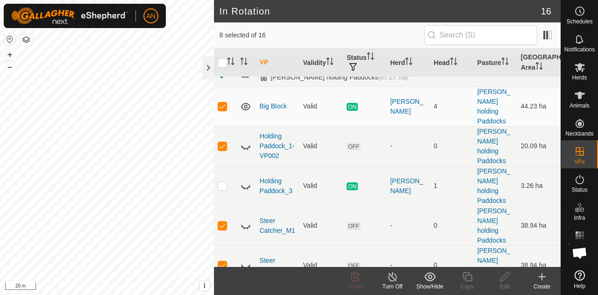
scroll to position [8, 0]
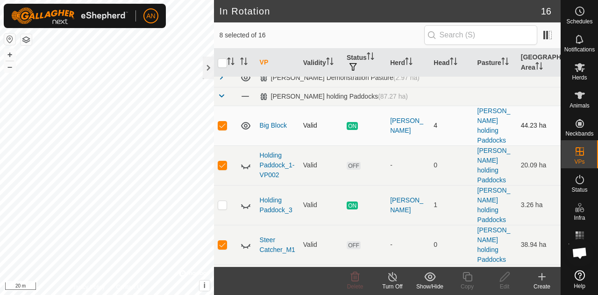
click at [220, 121] on p-checkbox at bounding box center [222, 124] width 9 height 7
checkbox input "false"
click at [362, 284] on span "Delete" at bounding box center [355, 286] width 16 height 7
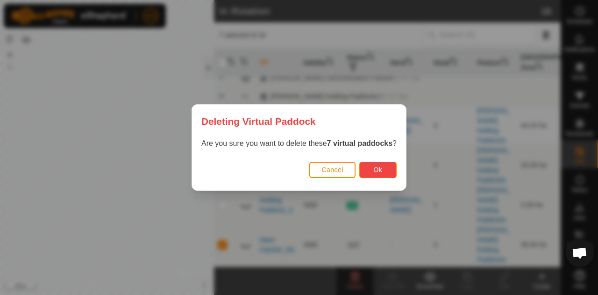
click at [384, 171] on button "Ok" at bounding box center [377, 170] width 37 height 16
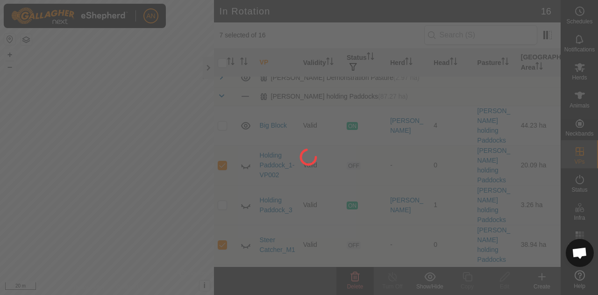
checkbox input "false"
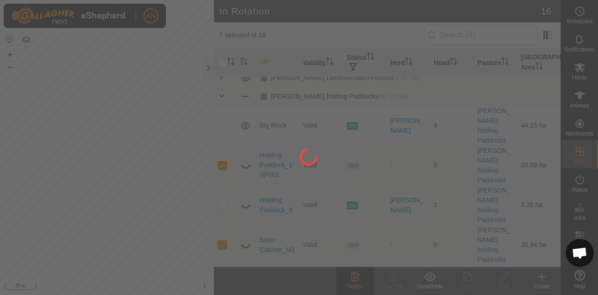
checkbox input "false"
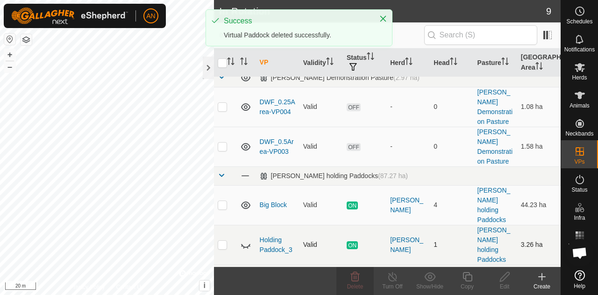
click at [218, 240] on p-checkbox at bounding box center [222, 243] width 9 height 7
checkbox input "true"
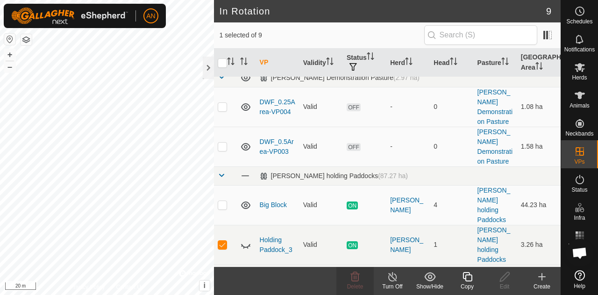
click at [465, 276] on icon at bounding box center [467, 276] width 12 height 11
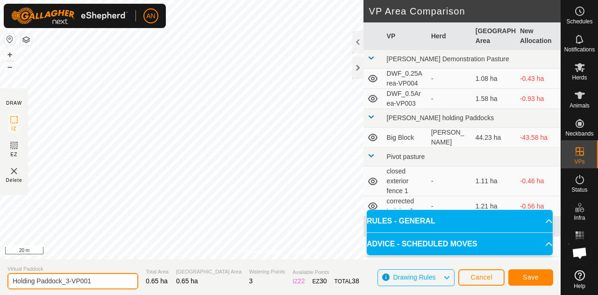
drag, startPoint x: 14, startPoint y: 281, endPoint x: 35, endPoint y: 280, distance: 22.0
click at [35, 280] on input "Holding Paddock_3-VP001" at bounding box center [72, 281] width 131 height 16
drag, startPoint x: 118, startPoint y: 286, endPoint x: 83, endPoint y: 277, distance: 35.7
click at [83, 277] on input "Demonstration Paddock_3-VP001" at bounding box center [72, 281] width 131 height 16
type input "Demonstration Paddock"
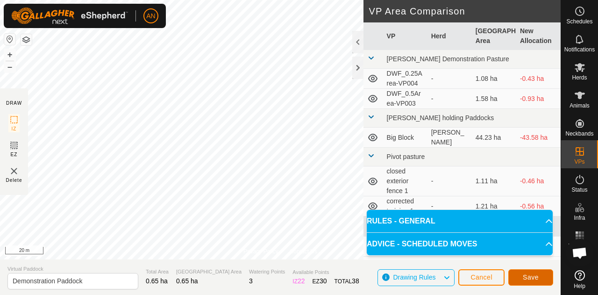
click at [529, 283] on button "Save" at bounding box center [530, 277] width 45 height 16
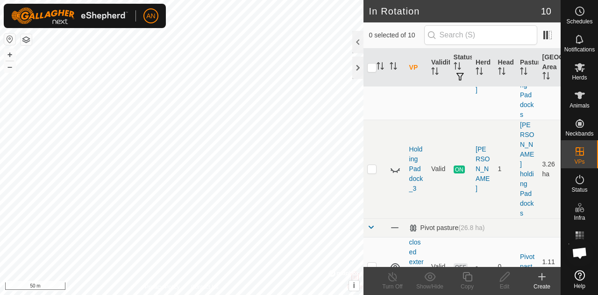
scroll to position [281, 0]
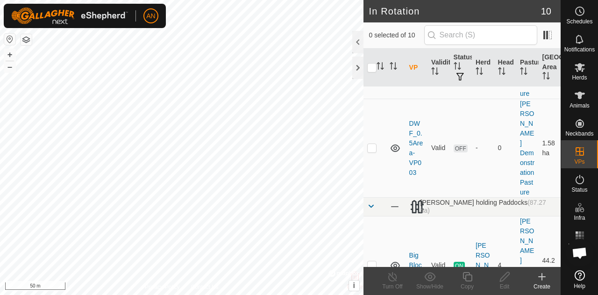
scroll to position [164, 0]
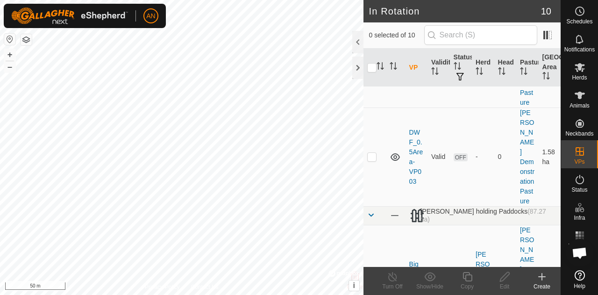
click at [392, 268] on icon at bounding box center [394, 273] width 11 height 11
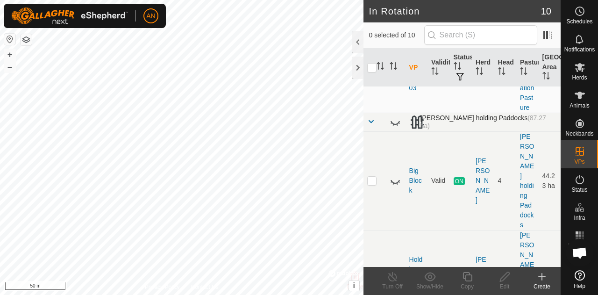
click at [370, 118] on span at bounding box center [370, 121] width 7 height 7
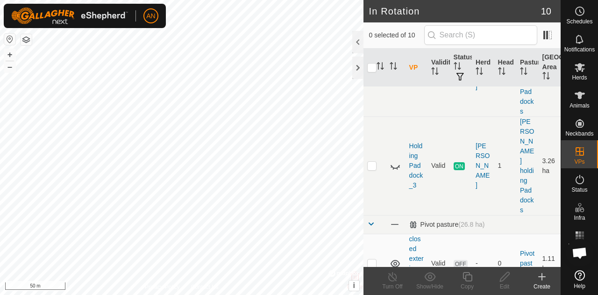
scroll to position [374, 0]
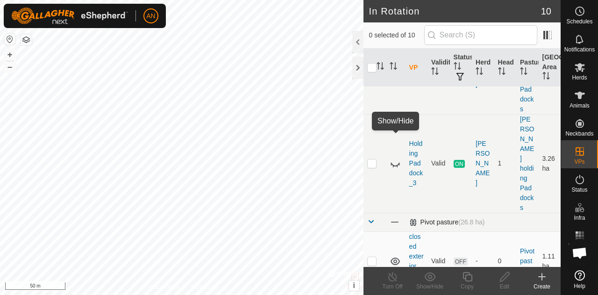
click at [396, 217] on span at bounding box center [394, 222] width 10 height 10
click at [368, 218] on span at bounding box center [370, 221] width 7 height 7
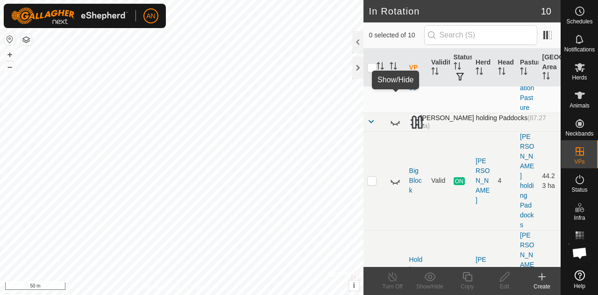
click at [396, 116] on icon at bounding box center [394, 121] width 11 height 11
click at [396, 118] on icon at bounding box center [394, 121] width 9 height 7
click at [396, 116] on icon at bounding box center [394, 121] width 11 height 11
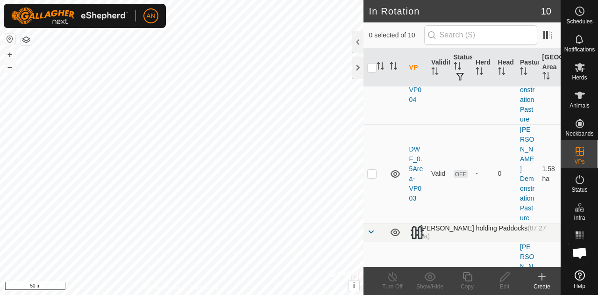
scroll to position [24, 0]
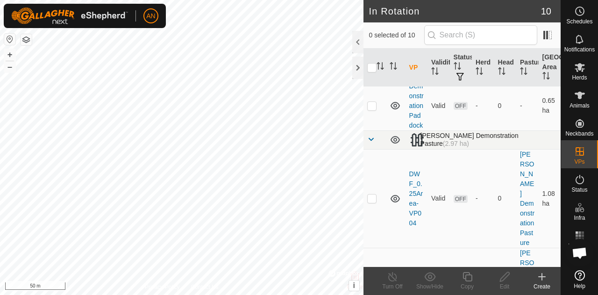
click at [372, 143] on span at bounding box center [370, 138] width 7 height 7
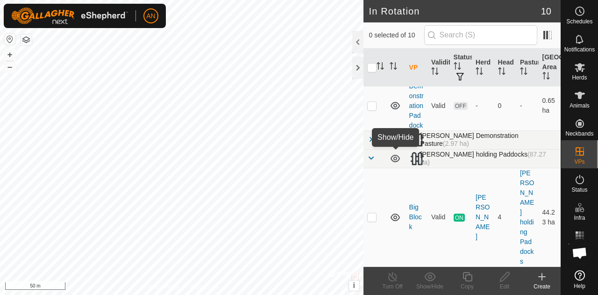
click at [396, 143] on icon at bounding box center [394, 139] width 9 height 7
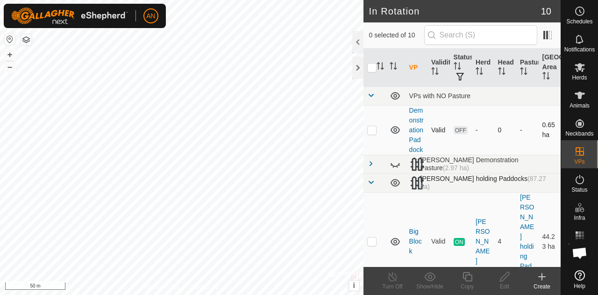
click at [395, 135] on icon at bounding box center [394, 129] width 11 height 11
click at [396, 186] on icon at bounding box center [394, 182] width 9 height 7
click at [374, 134] on p-checkbox at bounding box center [371, 129] width 9 height 7
checkbox input "true"
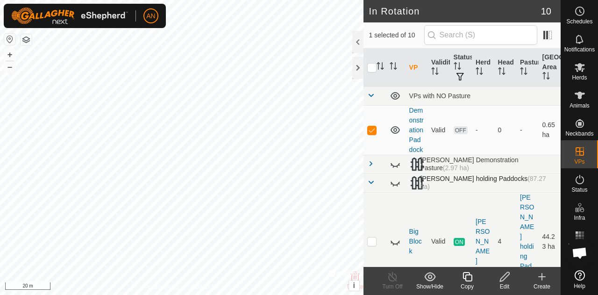
click at [503, 280] on icon at bounding box center [505, 276] width 12 height 11
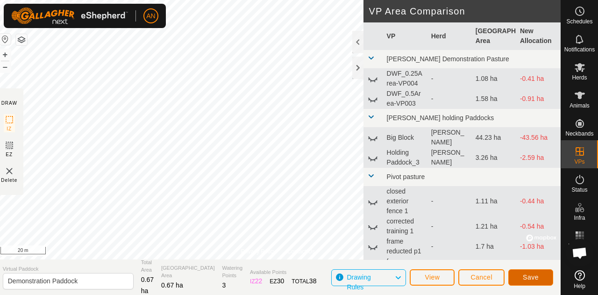
click at [536, 280] on span "Save" at bounding box center [530, 276] width 16 height 7
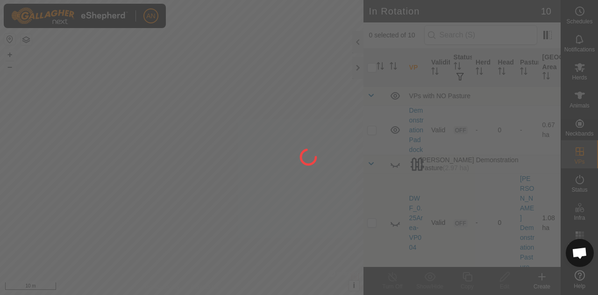
checkbox input "true"
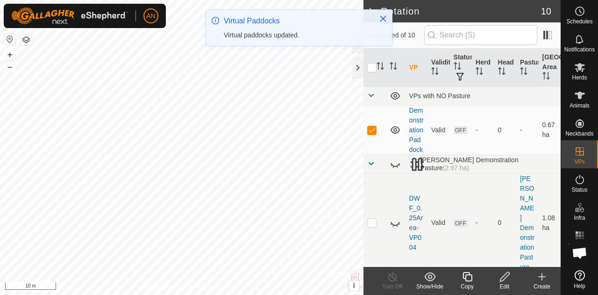
click at [505, 281] on icon at bounding box center [505, 276] width 12 height 11
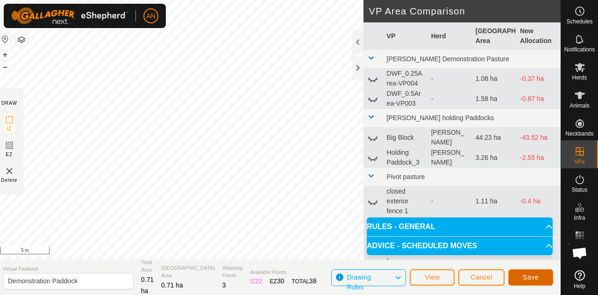
click at [537, 276] on span "Save" at bounding box center [530, 276] width 16 height 7
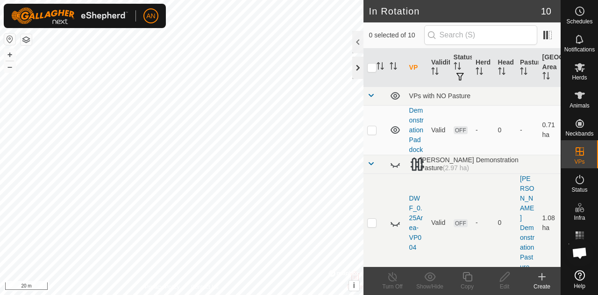
click at [356, 64] on div at bounding box center [357, 67] width 11 height 22
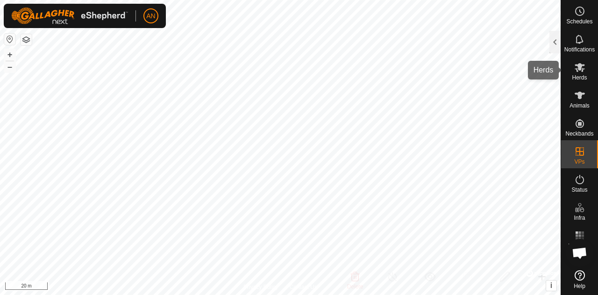
click at [571, 73] on es-mob-svg-icon at bounding box center [579, 67] width 17 height 15
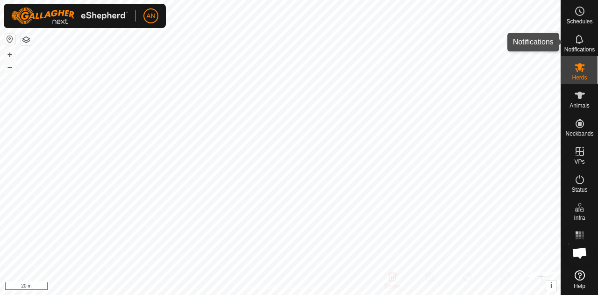
click at [562, 45] on div "Notifications" at bounding box center [579, 42] width 37 height 28
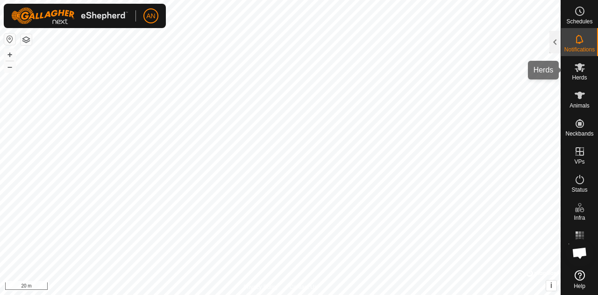
click at [576, 75] on span "Herds" at bounding box center [578, 78] width 15 height 6
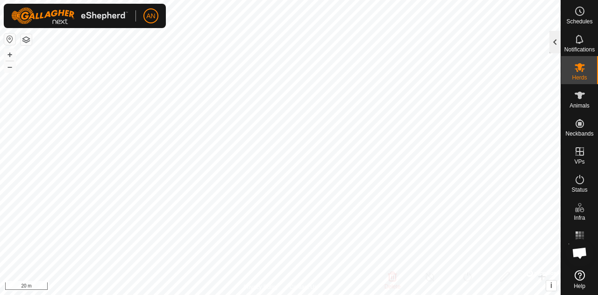
click at [555, 48] on div at bounding box center [554, 42] width 11 height 22
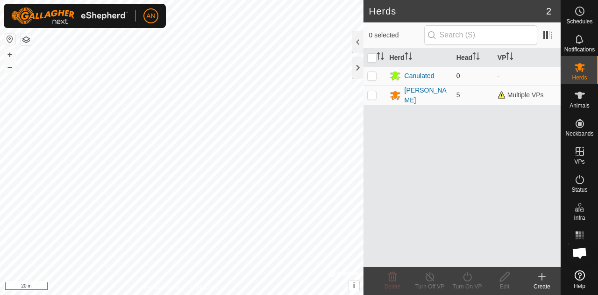
click at [403, 84] on td "Canulated" at bounding box center [419, 75] width 67 height 19
click at [404, 93] on div "[PERSON_NAME]" at bounding box center [426, 95] width 44 height 20
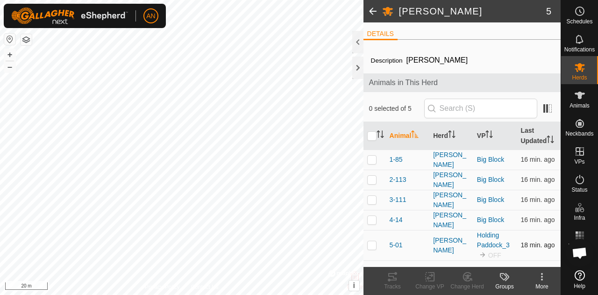
click at [368, 242] on td at bounding box center [374, 245] width 22 height 30
checkbox input "true"
click at [434, 274] on icon at bounding box center [430, 276] width 12 height 11
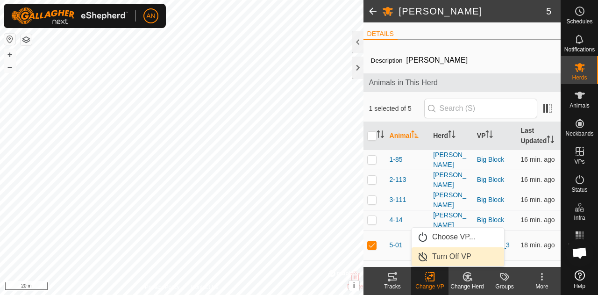
click at [444, 256] on link "Turn Off VP" at bounding box center [457, 256] width 92 height 19
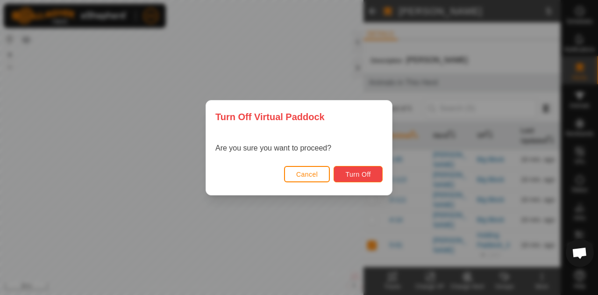
click at [364, 171] on span "Turn Off" at bounding box center [358, 173] width 26 height 7
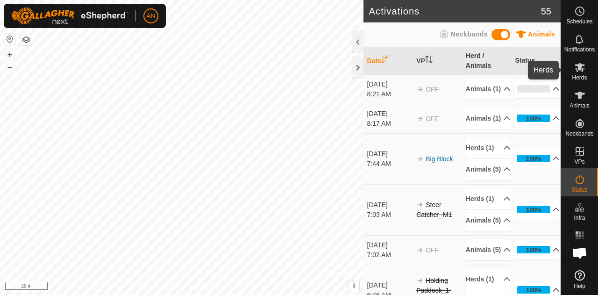
click at [576, 68] on icon at bounding box center [579, 67] width 11 height 11
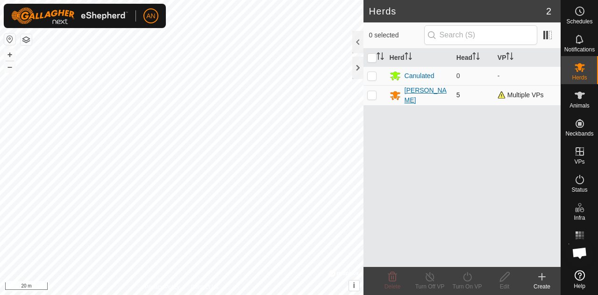
click at [415, 98] on div "[PERSON_NAME]" at bounding box center [426, 95] width 44 height 20
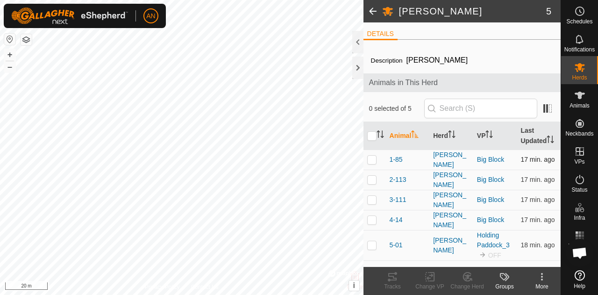
click at [373, 157] on p-checkbox at bounding box center [371, 158] width 9 height 7
click at [371, 158] on p-checkbox at bounding box center [371, 158] width 9 height 7
checkbox input "false"
click at [586, 187] on span "Status" at bounding box center [579, 190] width 16 height 6
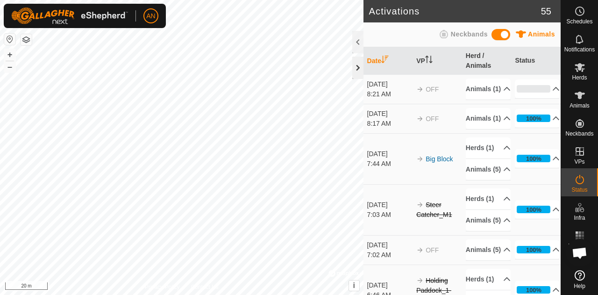
click at [358, 71] on div at bounding box center [357, 67] width 11 height 22
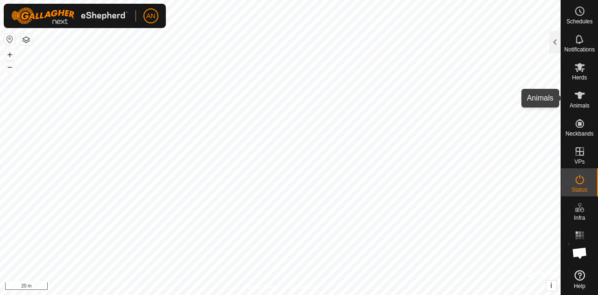
click at [582, 107] on span "Animals" at bounding box center [579, 106] width 20 height 6
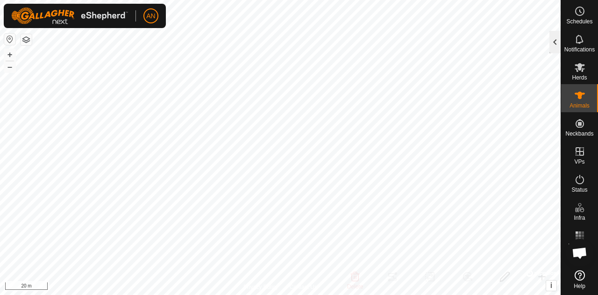
click at [556, 48] on div at bounding box center [554, 42] width 11 height 22
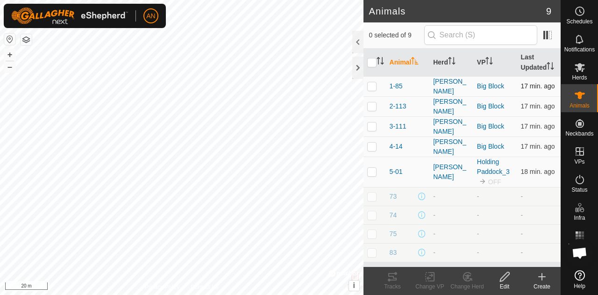
click at [371, 85] on p-checkbox at bounding box center [371, 85] width 9 height 7
checkbox input "false"
click at [584, 67] on icon at bounding box center [579, 67] width 11 height 11
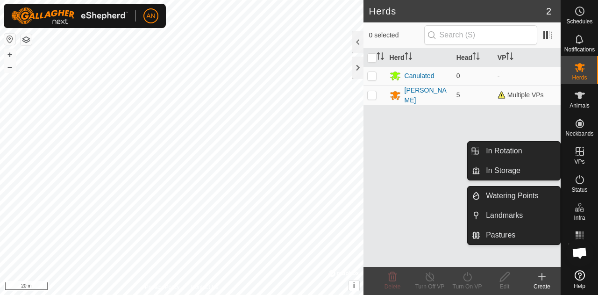
click at [578, 154] on icon at bounding box center [579, 151] width 11 height 11
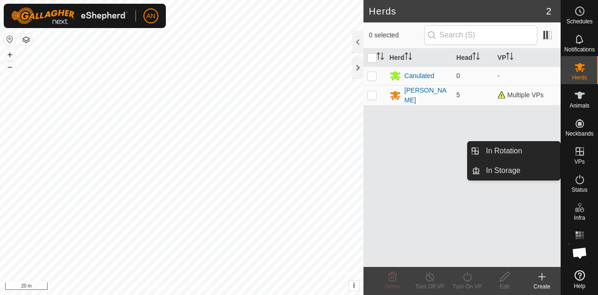
click at [535, 152] on link "In Rotation" at bounding box center [520, 150] width 80 height 19
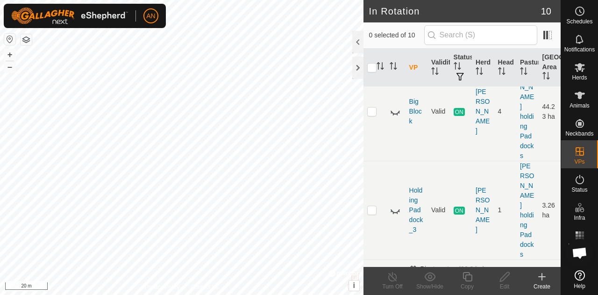
scroll to position [280, 0]
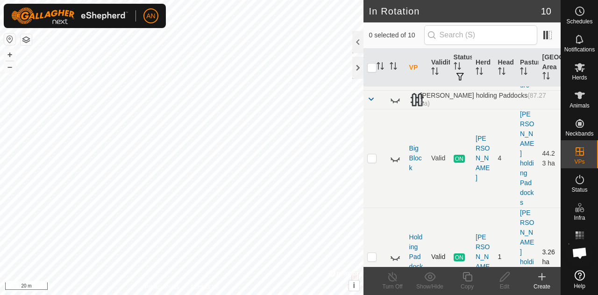
click at [374, 253] on p-checkbox at bounding box center [371, 256] width 9 height 7
checkbox input "true"
click at [394, 280] on icon at bounding box center [393, 276] width 12 height 11
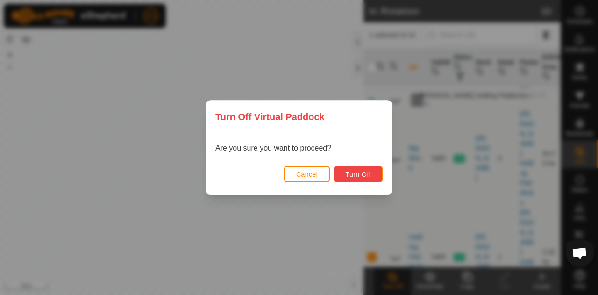
click at [373, 176] on button "Turn Off" at bounding box center [357, 174] width 49 height 16
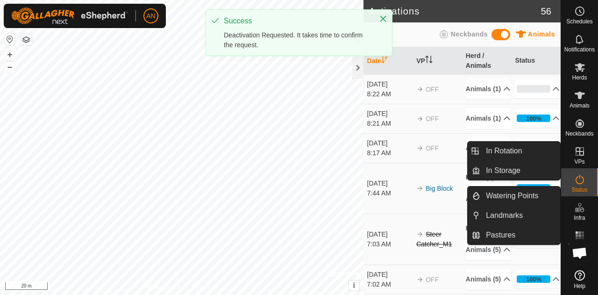
drag, startPoint x: 585, startPoint y: 165, endPoint x: 582, endPoint y: 152, distance: 13.5
click at [582, 152] on icon at bounding box center [579, 151] width 11 height 11
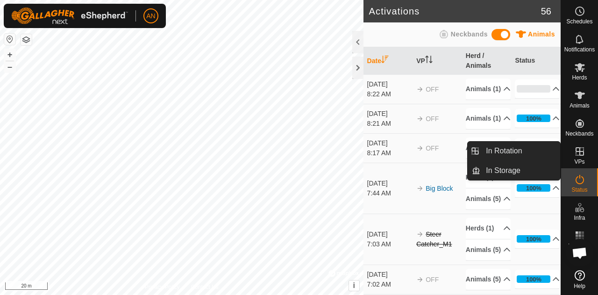
click at [518, 155] on link "In Rotation" at bounding box center [520, 150] width 80 height 19
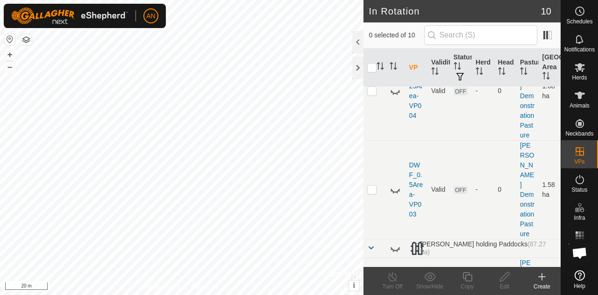
scroll to position [280, 0]
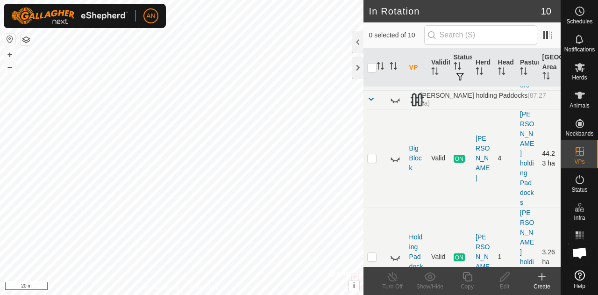
click at [374, 154] on p-checkbox at bounding box center [371, 157] width 9 height 7
checkbox input "true"
click at [395, 280] on line at bounding box center [391, 276] width 7 height 7
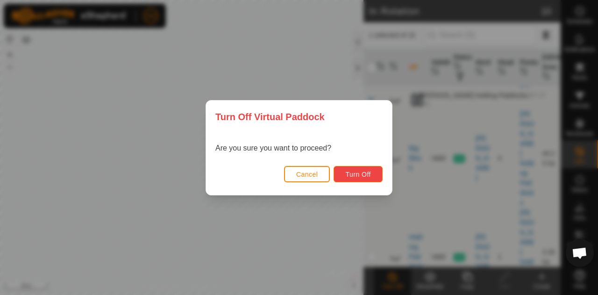
click at [361, 174] on span "Turn Off" at bounding box center [358, 173] width 26 height 7
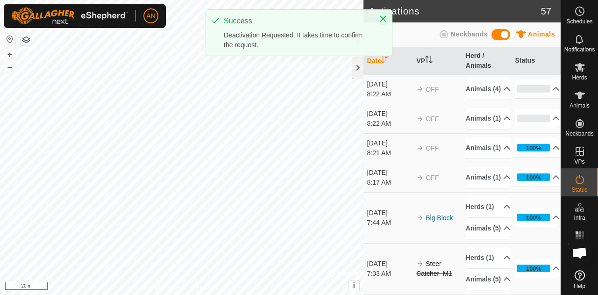
click at [385, 22] on icon "Close" at bounding box center [382, 18] width 7 height 7
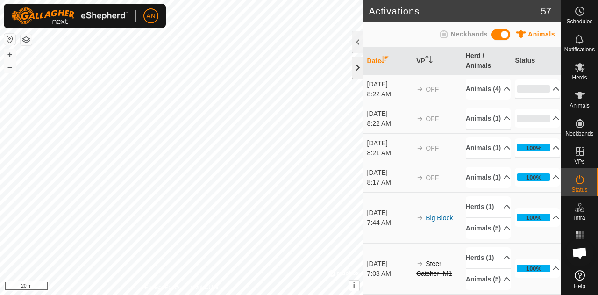
click at [360, 63] on div at bounding box center [357, 67] width 11 height 22
